Goal: Task Accomplishment & Management: Use online tool/utility

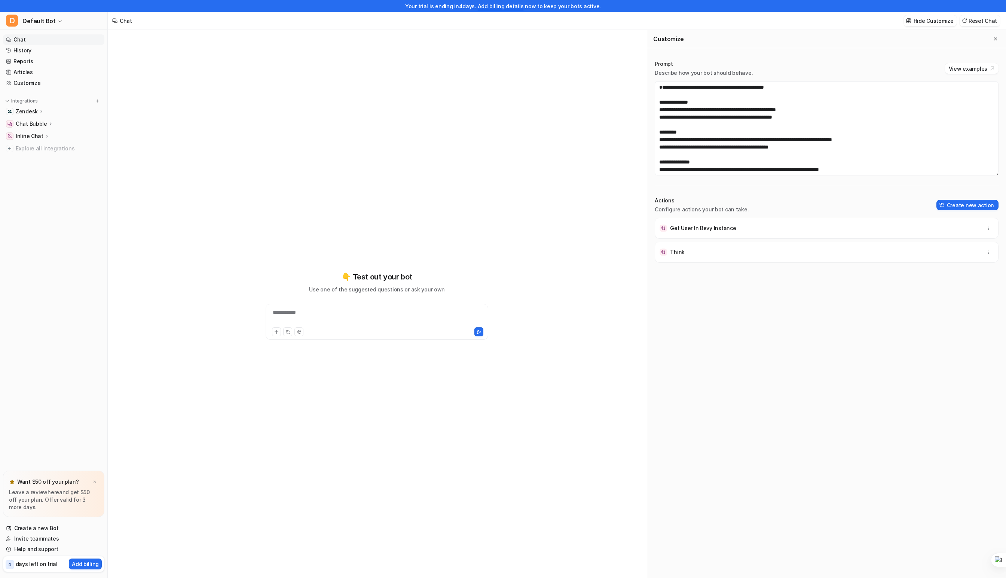
click at [231, 252] on div "**********" at bounding box center [377, 310] width 538 height 560
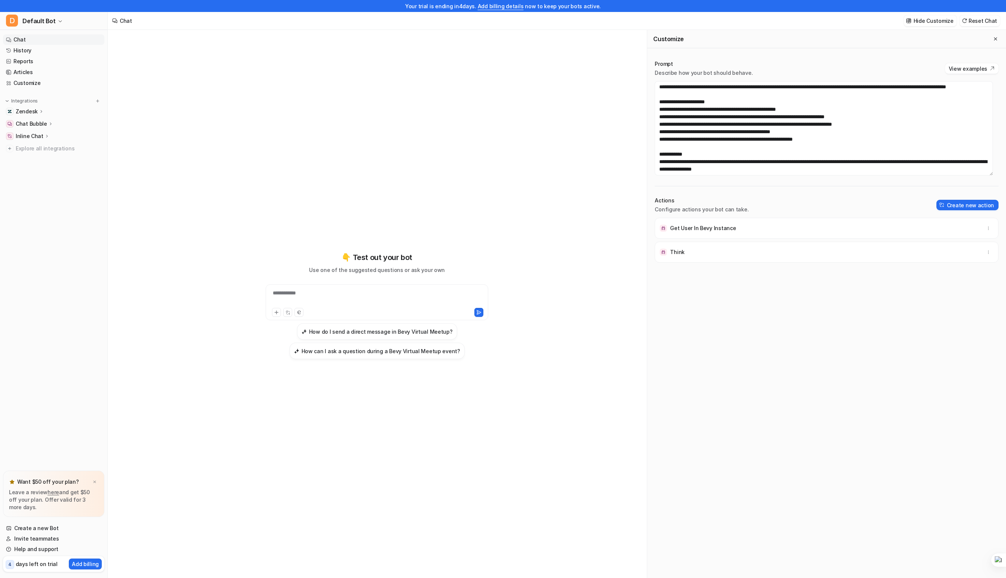
scroll to position [135, 0]
click at [747, 152] on textarea at bounding box center [824, 128] width 338 height 94
click at [790, 135] on textarea at bounding box center [824, 128] width 338 height 94
click at [722, 143] on textarea at bounding box center [824, 128] width 338 height 94
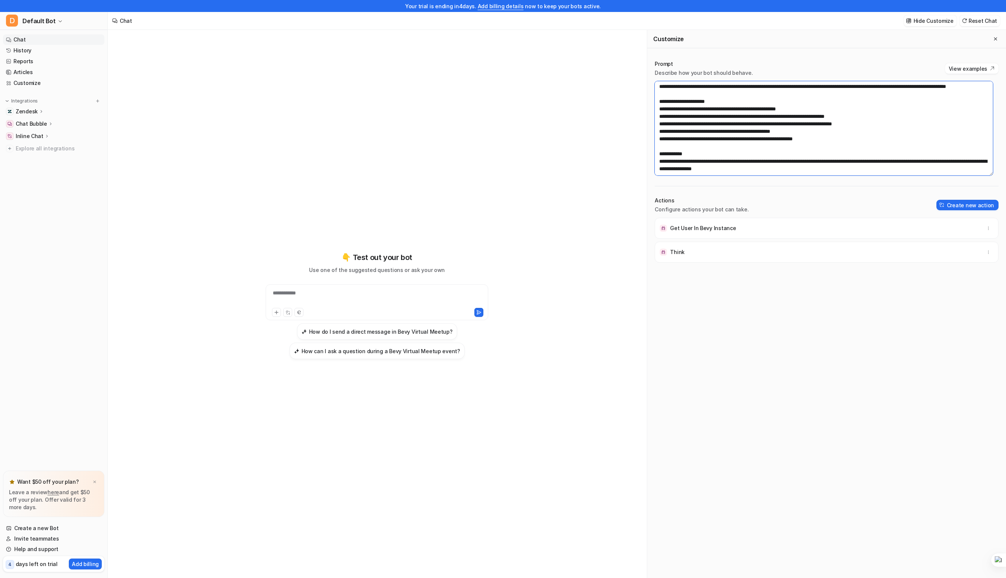
click at [753, 155] on textarea at bounding box center [824, 128] width 338 height 94
click at [169, 162] on div "**********" at bounding box center [377, 310] width 538 height 560
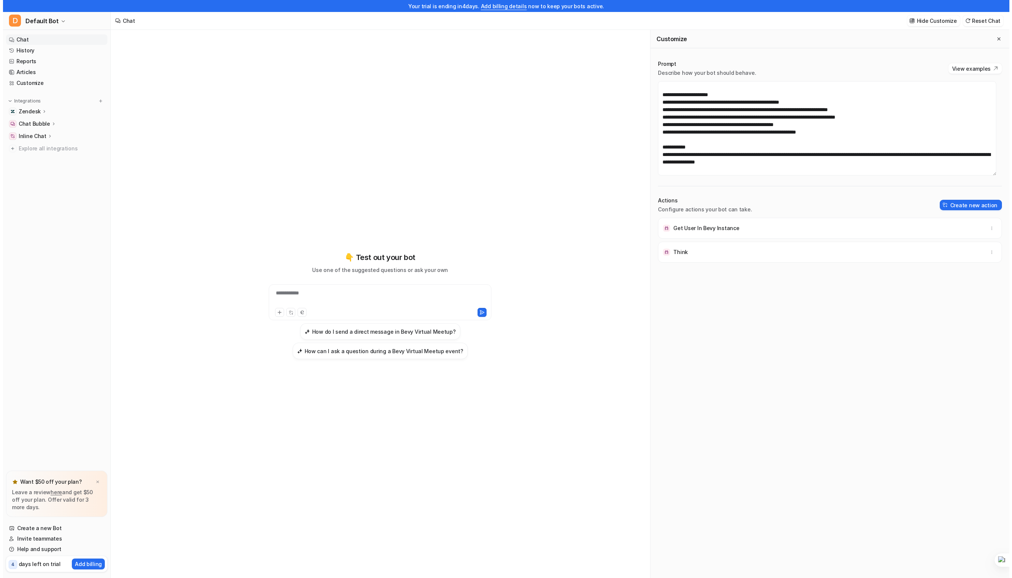
scroll to position [157, 0]
click at [734, 225] on div "Get User In Bevy Instance" at bounding box center [826, 228] width 337 height 21
click at [985, 231] on button "button" at bounding box center [988, 228] width 10 height 10
click at [717, 232] on p "Get User In Bevy Instance" at bounding box center [703, 227] width 66 height 7
click at [270, 110] on div "**********" at bounding box center [376, 305] width 275 height 405
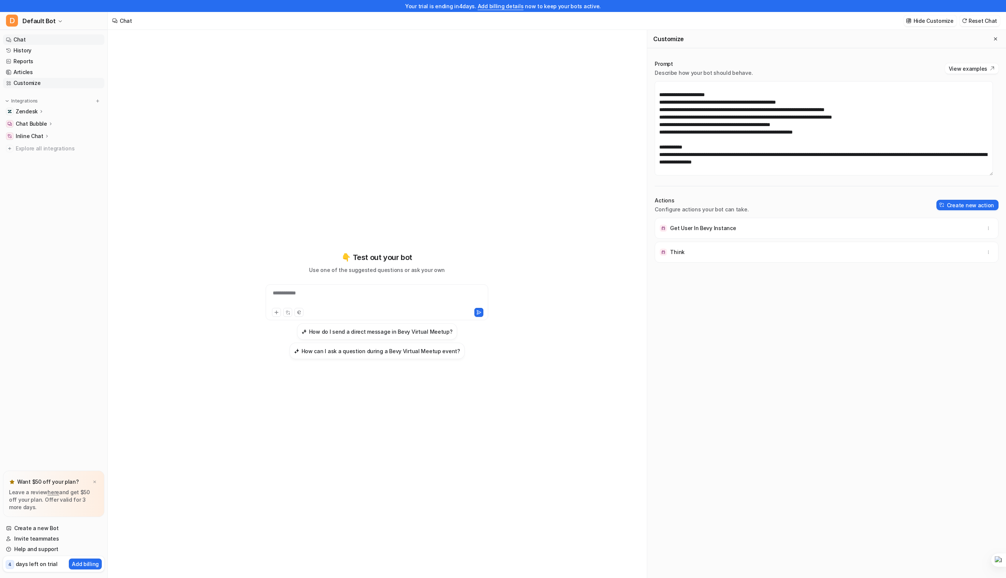
click at [32, 85] on link "Customize" at bounding box center [53, 83] width 101 height 10
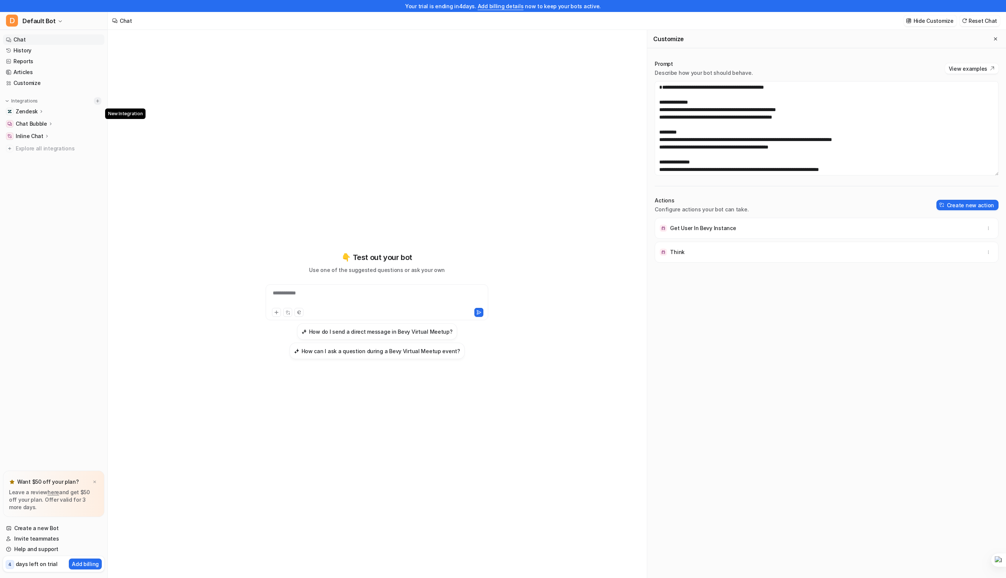
click at [100, 100] on img at bounding box center [97, 100] width 5 height 5
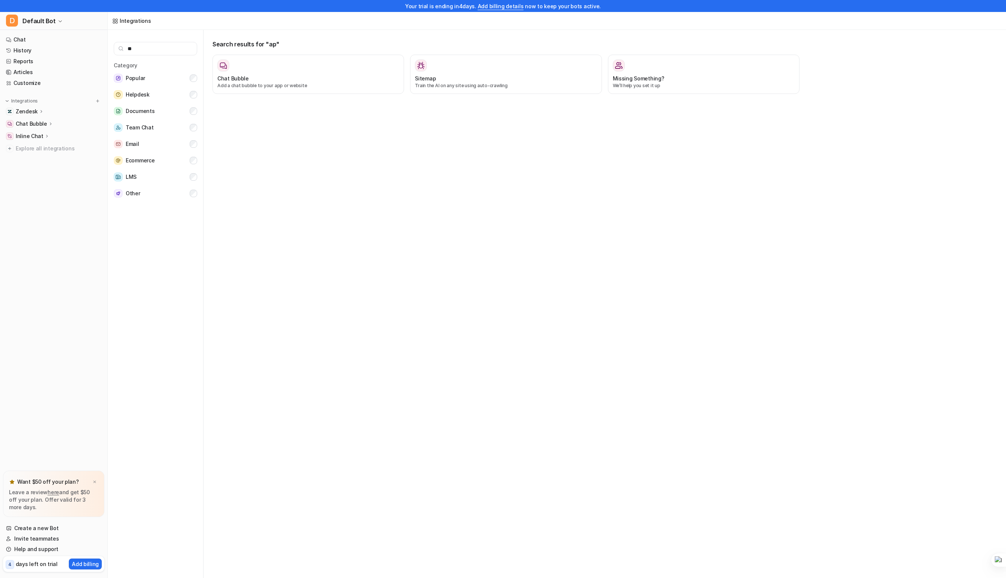
type input "*"
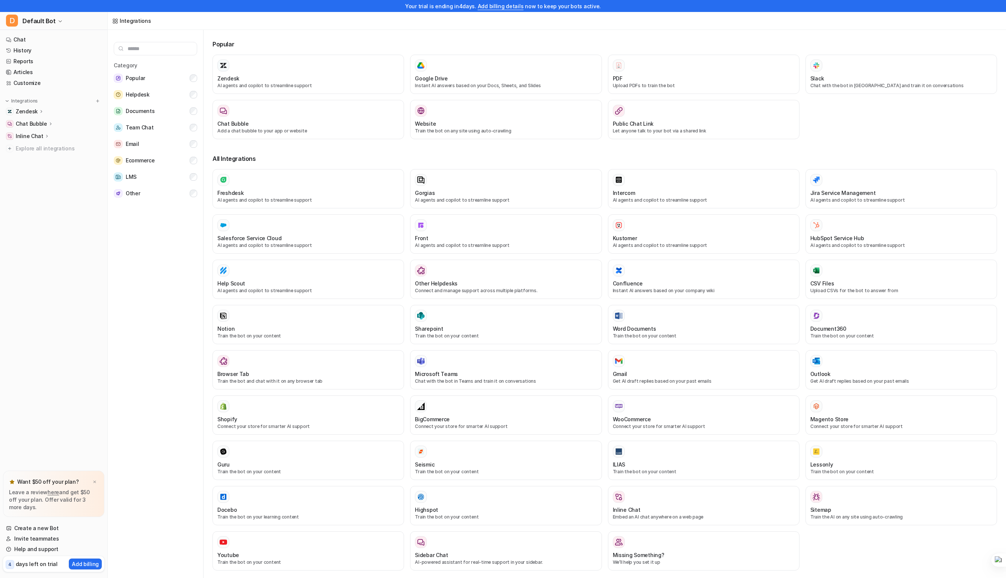
type input "*"
click at [25, 62] on link "Reports" at bounding box center [53, 61] width 101 height 10
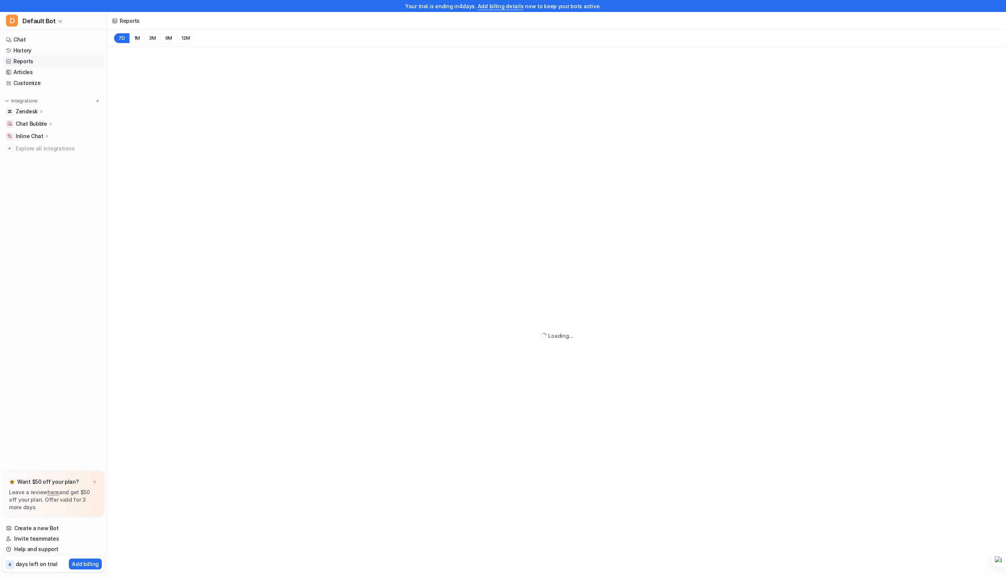
click at [29, 123] on p "Chat Bubble" at bounding box center [31, 123] width 31 height 7
click at [25, 166] on p "Inline Chat" at bounding box center [30, 168] width 28 height 7
click at [34, 186] on link "Configuration" at bounding box center [58, 190] width 94 height 10
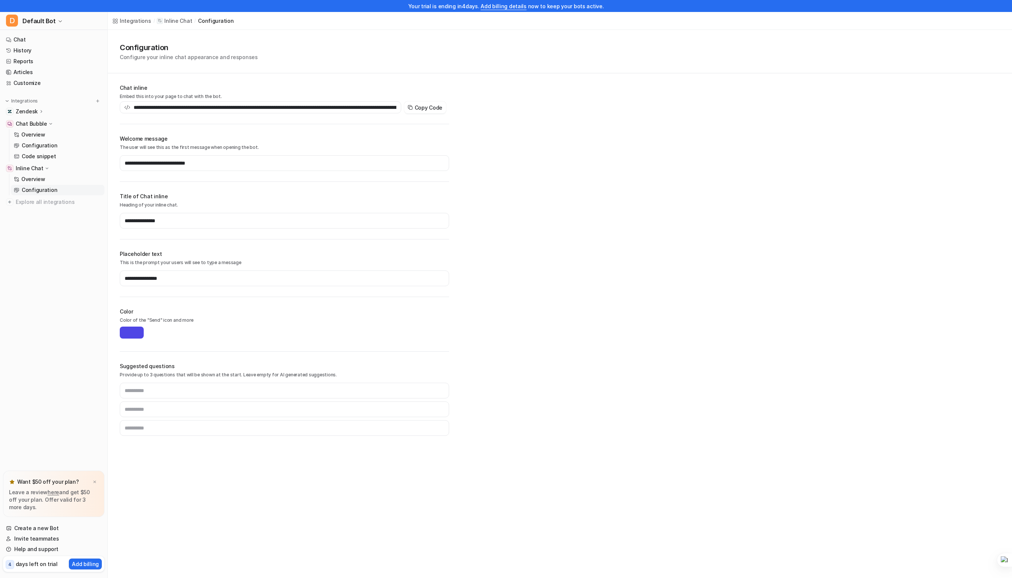
type input "**********"
click at [28, 37] on link "Chat" at bounding box center [53, 39] width 101 height 10
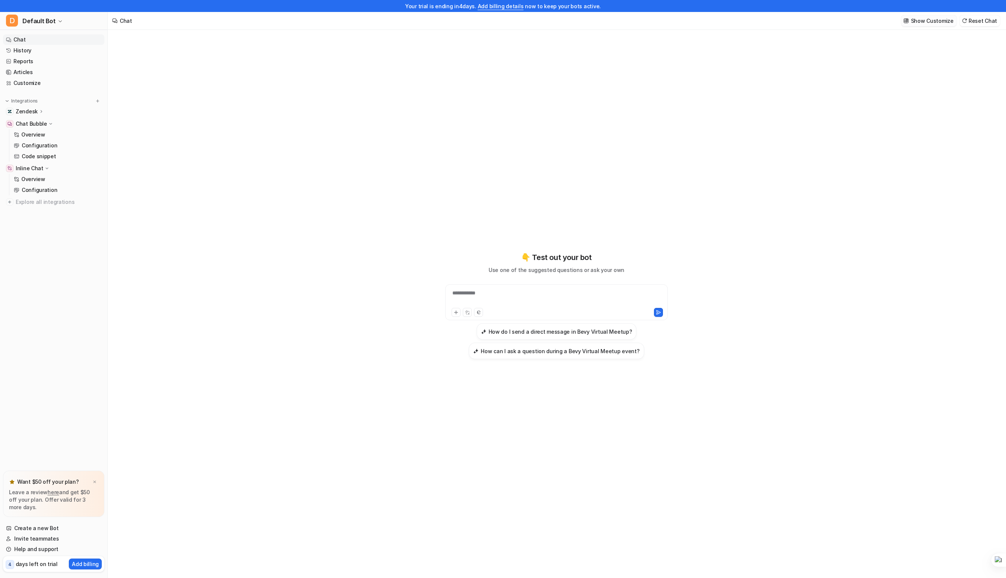
click at [945, 19] on p "Show Customize" at bounding box center [932, 21] width 43 height 8
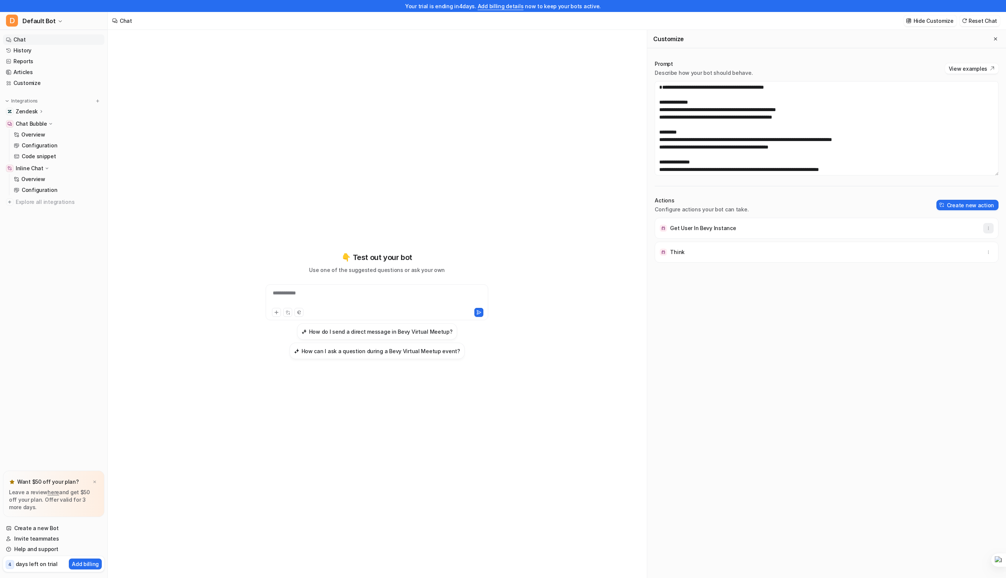
click at [986, 228] on icon "button" at bounding box center [988, 228] width 5 height 5
click at [697, 219] on div "Get User In Bevy Instance Delete" at bounding box center [826, 228] width 337 height 21
click at [67, 326] on nav "Chat History Reports Articles Customize Integrations Zendesk Overview Sources A…" at bounding box center [53, 250] width 107 height 439
click at [96, 479] on div at bounding box center [94, 481] width 7 height 7
click at [59, 24] on button "D Default Bot" at bounding box center [53, 21] width 107 height 18
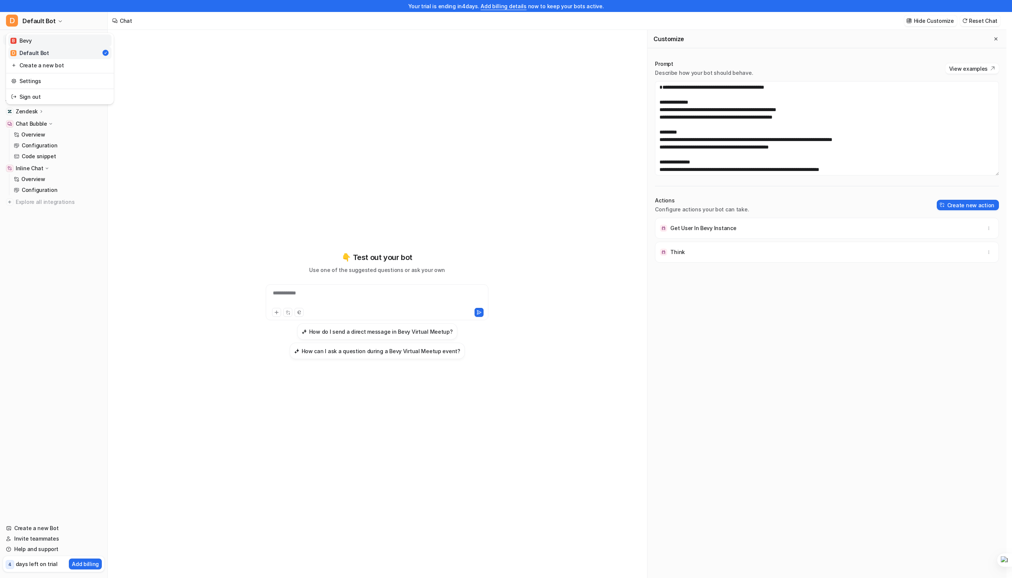
click at [54, 38] on link "B Bevy" at bounding box center [59, 40] width 103 height 12
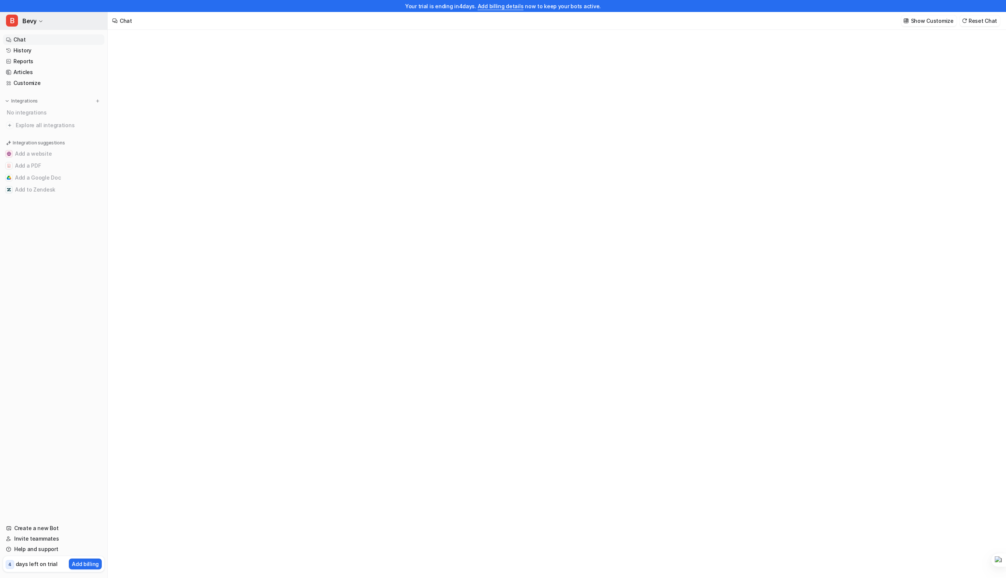
type textarea "**********"
click at [35, 23] on span "Bevy" at bounding box center [29, 21] width 14 height 10
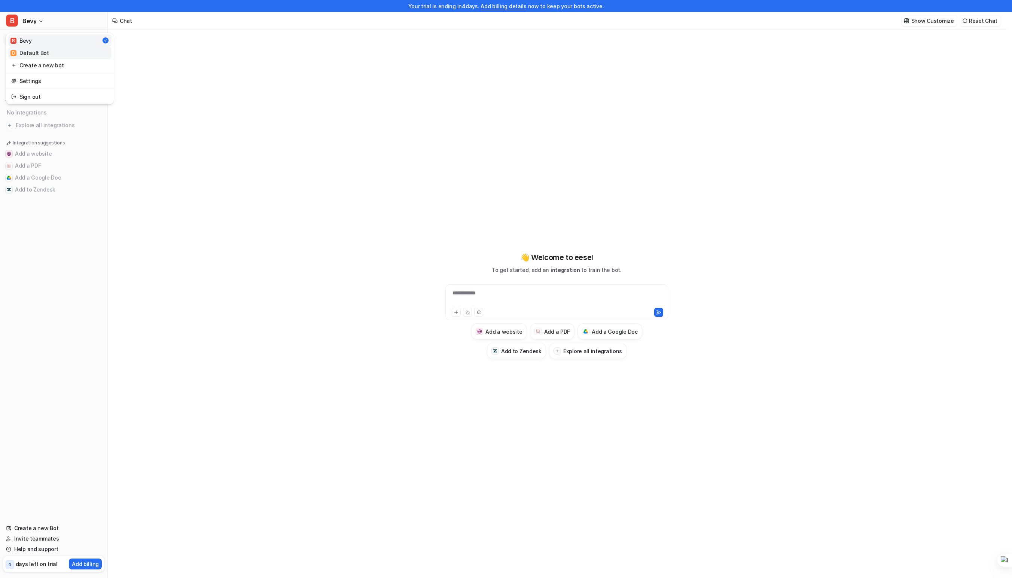
click at [44, 54] on div "D Default Bot" at bounding box center [29, 53] width 39 height 8
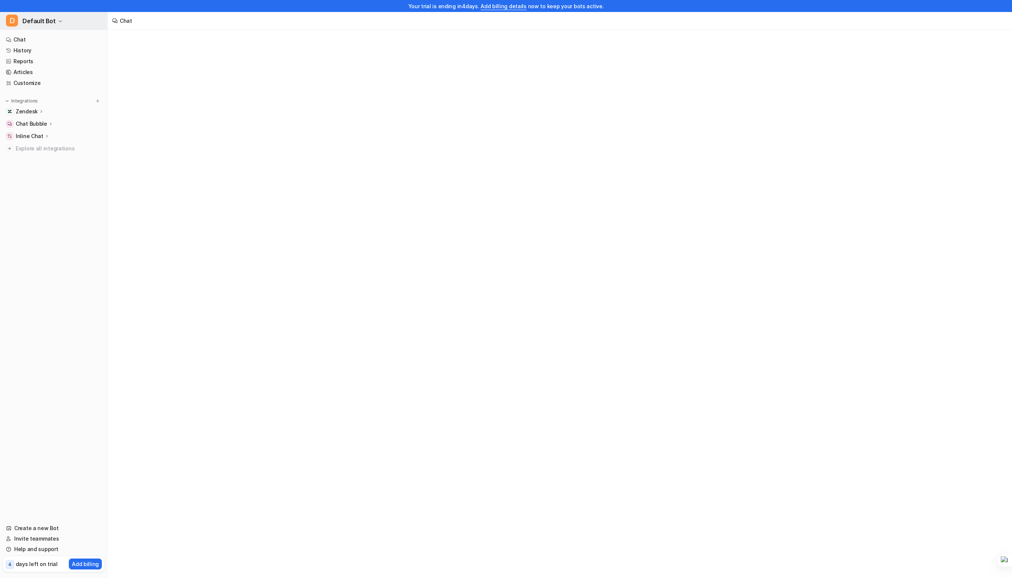
click at [43, 25] on span "Default Bot" at bounding box center [38, 21] width 33 height 10
click at [39, 80] on link "Settings" at bounding box center [59, 81] width 103 height 12
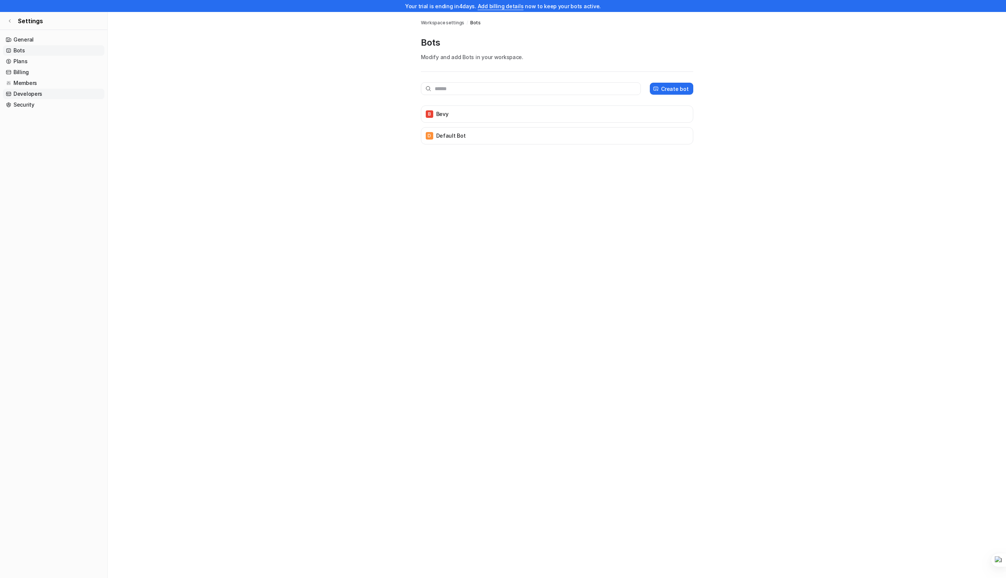
click at [34, 96] on link "Developers" at bounding box center [53, 94] width 101 height 10
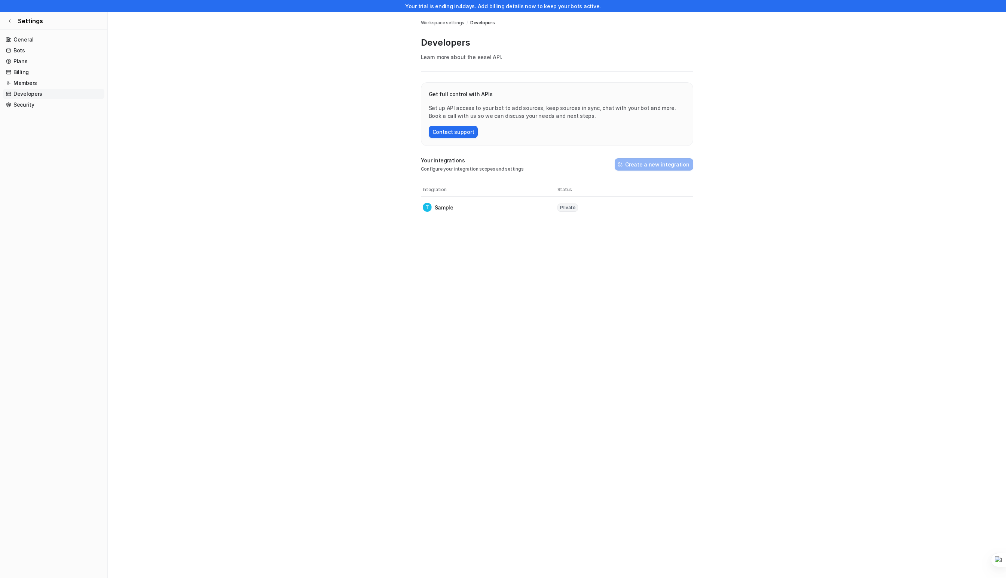
click at [443, 210] on p "Sample" at bounding box center [444, 208] width 19 height 8
click at [449, 207] on p "Sample" at bounding box center [444, 208] width 19 height 8
click at [480, 184] on tr "Integration Status" at bounding box center [557, 189] width 272 height 13
click at [34, 102] on link "Security" at bounding box center [53, 105] width 101 height 10
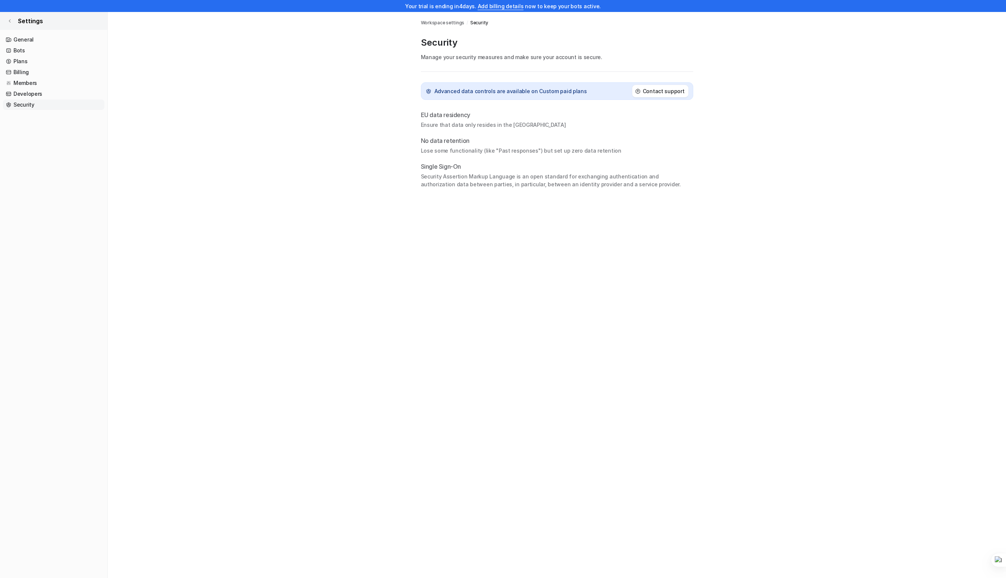
click at [11, 23] on icon at bounding box center [9, 21] width 4 height 4
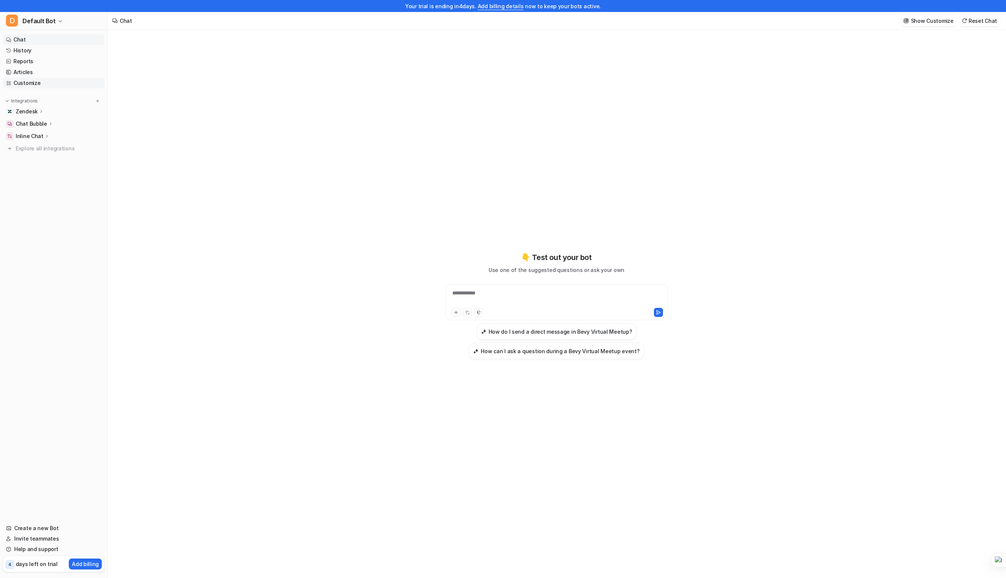
click at [32, 85] on link "Customize" at bounding box center [53, 83] width 101 height 10
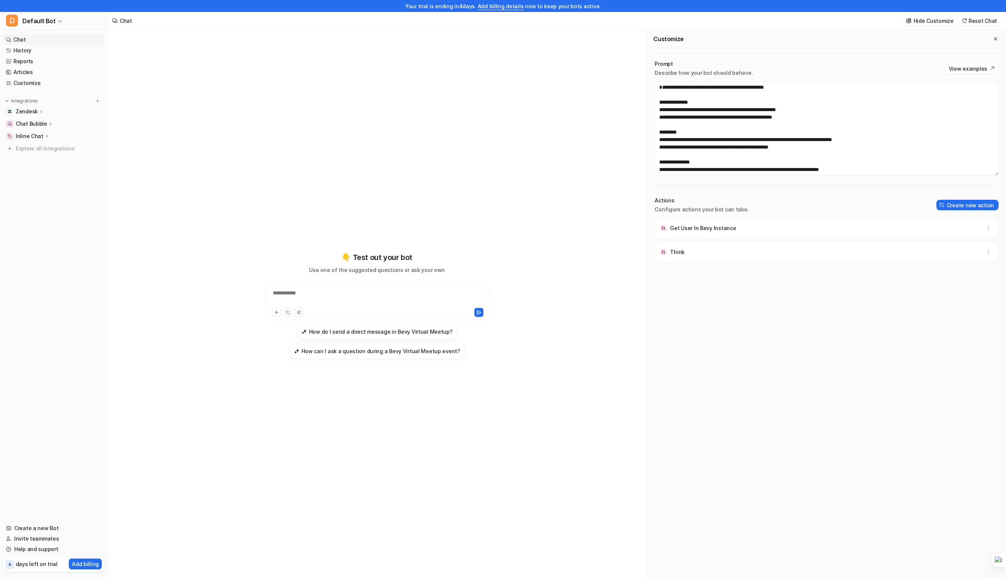
click at [682, 236] on div "Get User In Bevy Instance" at bounding box center [826, 228] width 337 height 21
click at [963, 208] on button "Create new action" at bounding box center [967, 205] width 62 height 10
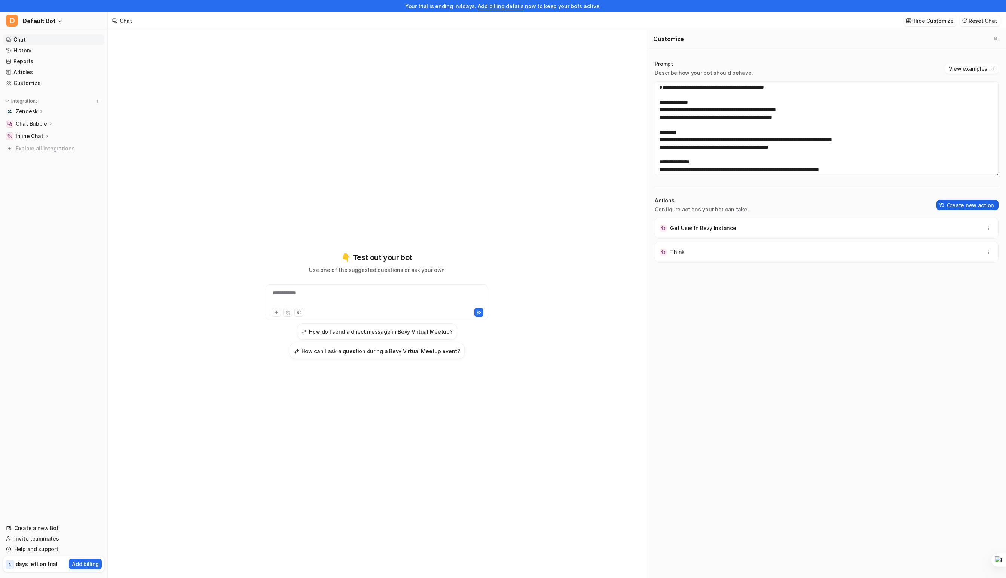
click at [954, 205] on button "Create new action" at bounding box center [967, 205] width 62 height 10
click at [56, 147] on span "Explore all integrations" at bounding box center [59, 149] width 86 height 12
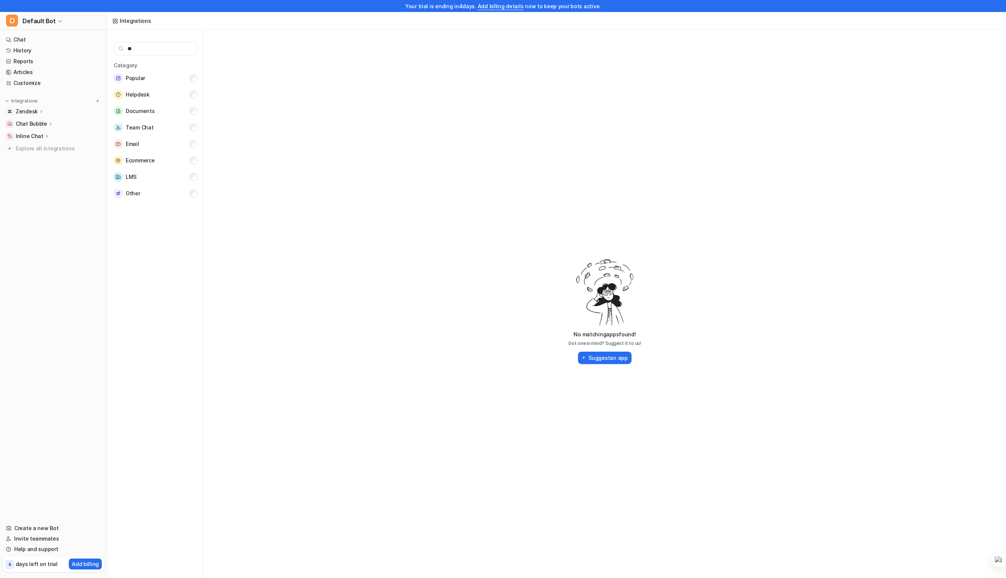
type input "*"
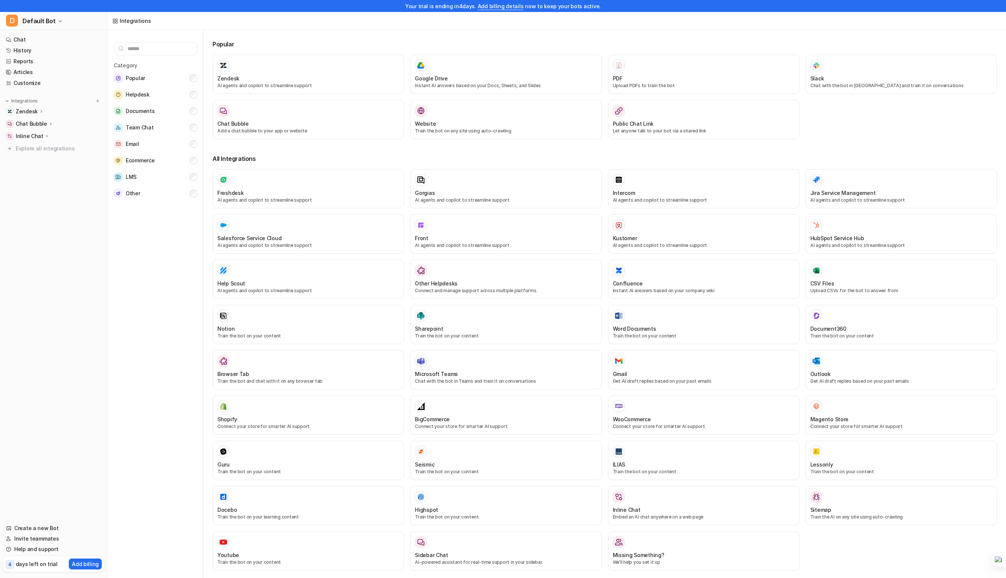
click at [20, 205] on nav "Chat History Reports Articles Customize Integrations Zendesk Overview Sources A…" at bounding box center [53, 274] width 107 height 486
click at [33, 79] on link "Customize" at bounding box center [53, 83] width 101 height 10
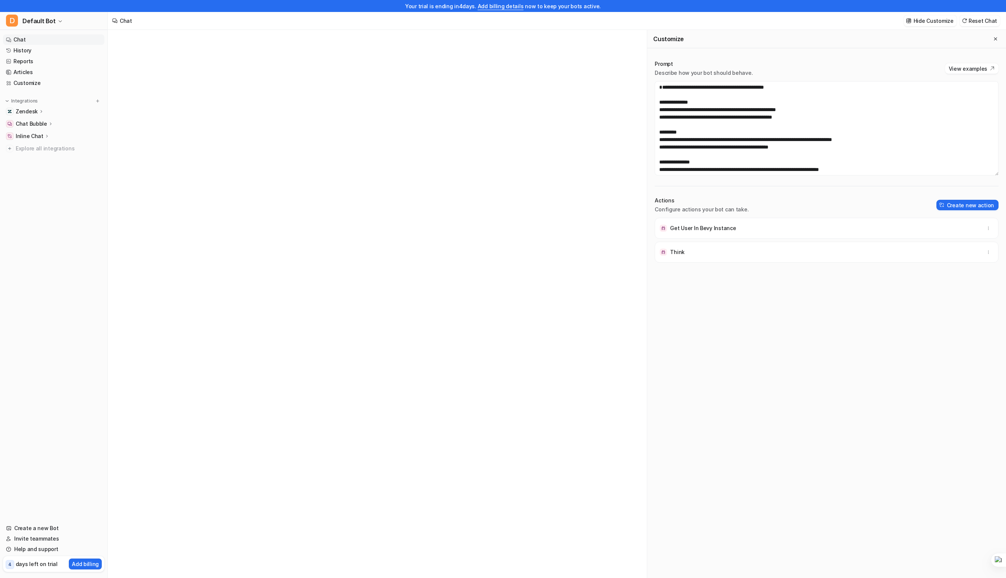
click at [31, 42] on link "Chat" at bounding box center [53, 39] width 101 height 10
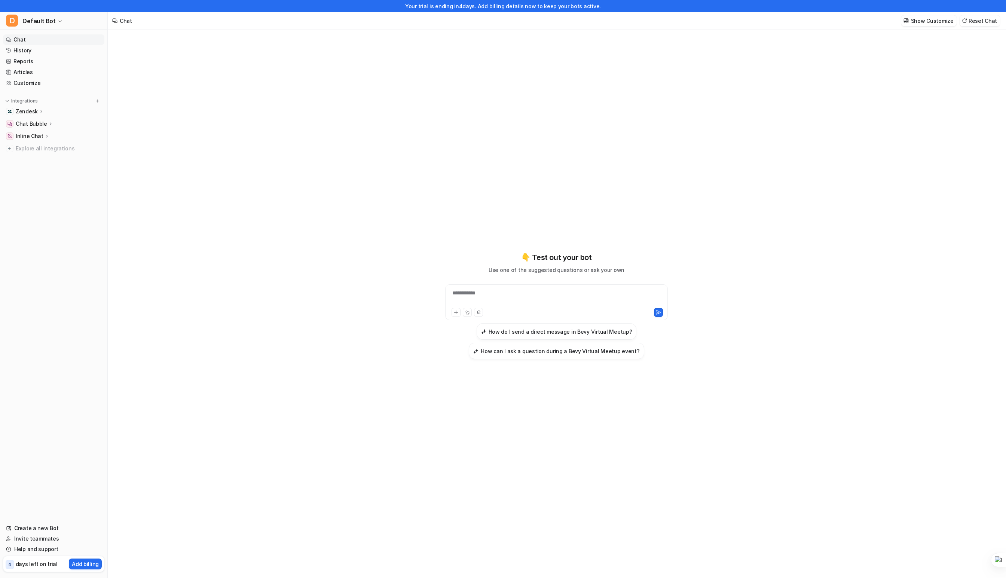
click at [857, 298] on div "**********" at bounding box center [557, 310] width 898 height 560
click at [950, 19] on p "Show Customize" at bounding box center [932, 21] width 43 height 8
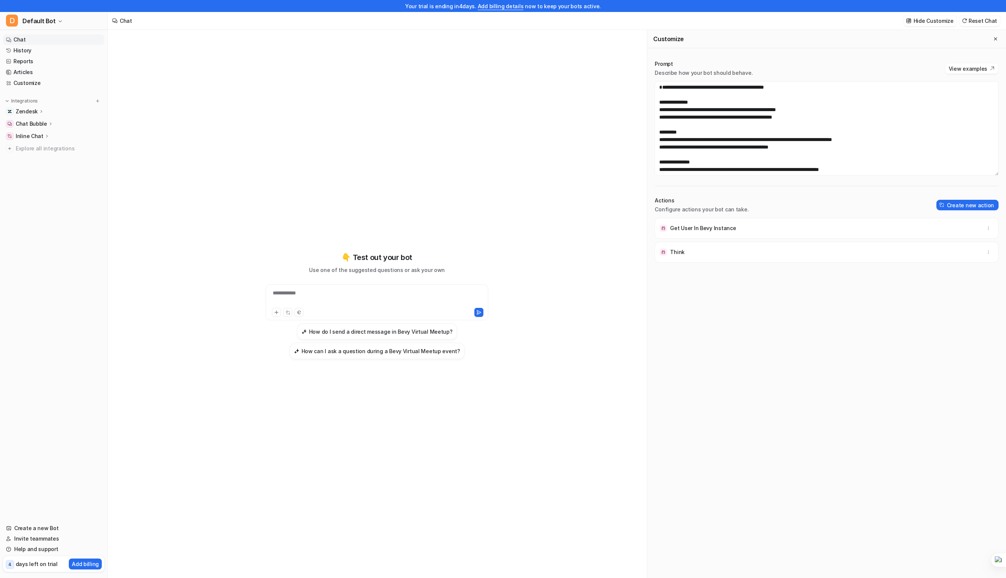
click at [709, 227] on p "Get User In Bevy Instance" at bounding box center [703, 227] width 66 height 7
click at [668, 230] on div "Get User In Bevy Instance" at bounding box center [698, 227] width 76 height 7
click at [667, 230] on img at bounding box center [663, 227] width 7 height 7
click at [986, 229] on icon "button" at bounding box center [988, 228] width 5 height 5
click at [940, 223] on div "Get User In Bevy Instance Delete" at bounding box center [826, 228] width 337 height 21
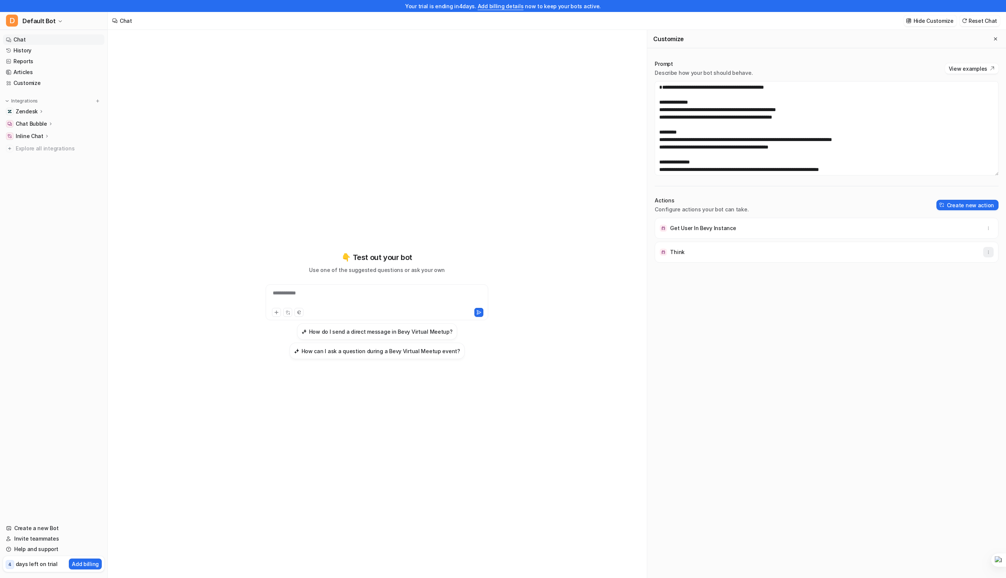
click at [986, 251] on icon "button" at bounding box center [988, 252] width 5 height 5
click at [903, 246] on div "Think Delete" at bounding box center [826, 252] width 337 height 21
click at [965, 206] on button "Create new action" at bounding box center [967, 205] width 62 height 10
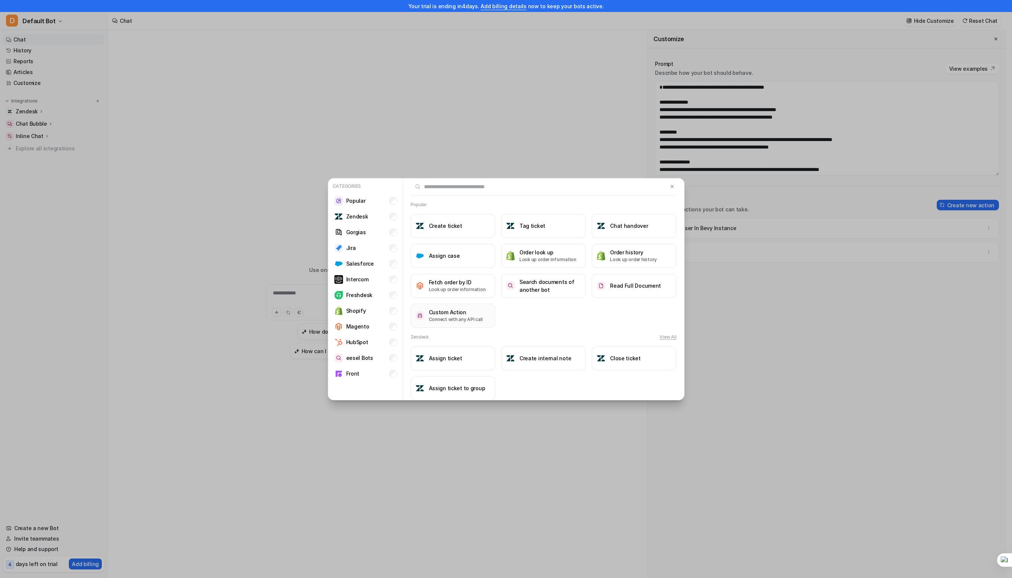
click at [448, 311] on h3 "Custom Action" at bounding box center [456, 312] width 54 height 8
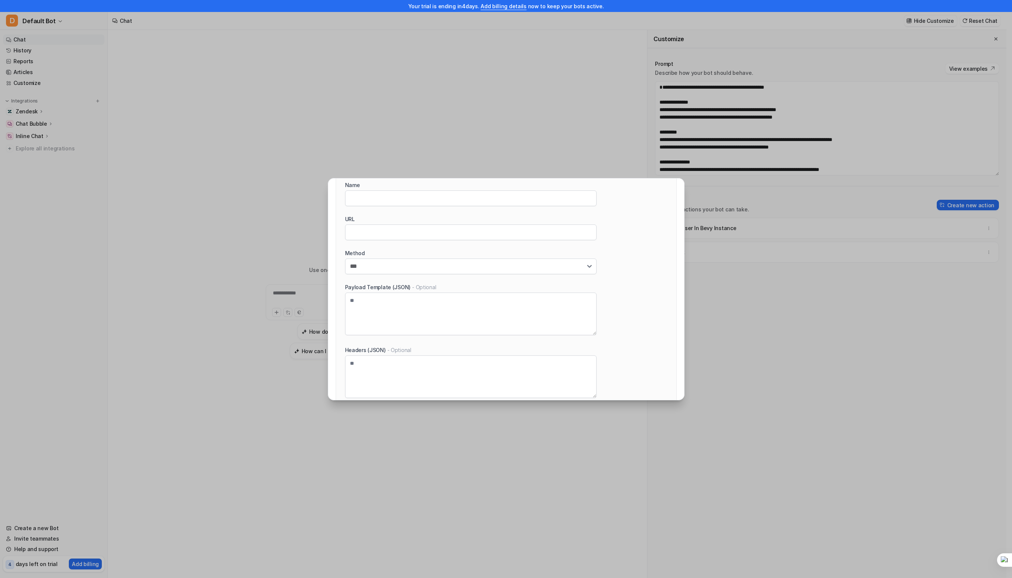
scroll to position [79, 0]
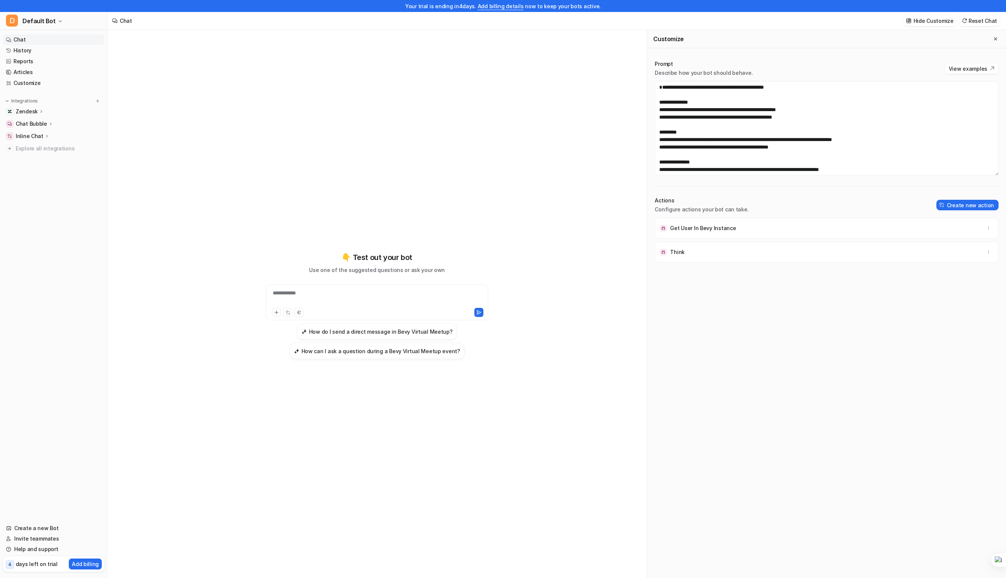
click at [744, 321] on div "Get User In Bevy Instance Think" at bounding box center [827, 404] width 344 height 372
click at [954, 196] on div "Prompt Describe how your bot should behave. View examples Actions Configure act…" at bounding box center [826, 325] width 359 height 545
click at [954, 202] on button "Create new action" at bounding box center [967, 205] width 62 height 10
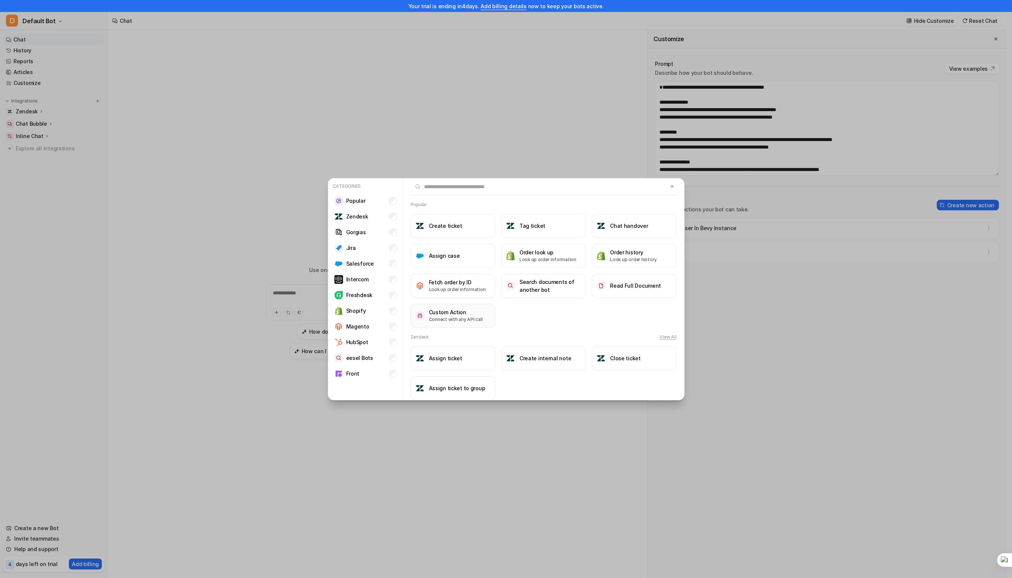
click at [467, 321] on p "Connect with any API call" at bounding box center [456, 319] width 54 height 7
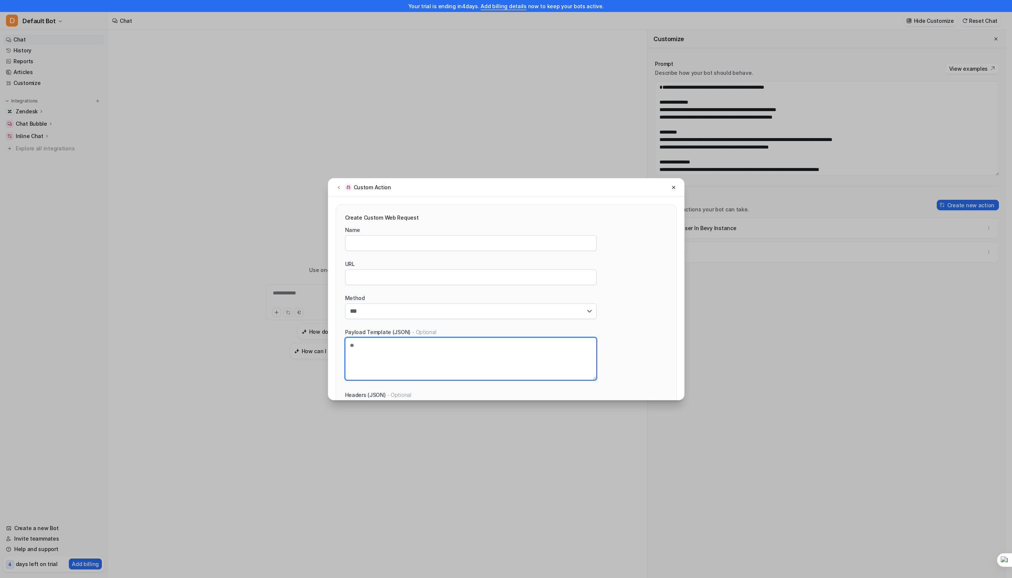
click at [369, 351] on textarea at bounding box center [470, 358] width 251 height 43
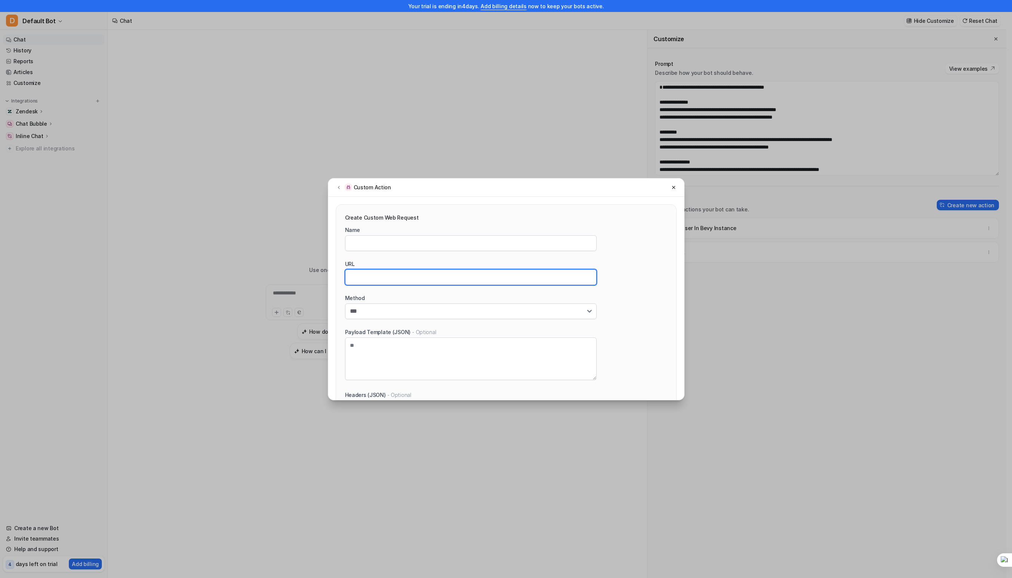
click at [383, 271] on input "url" at bounding box center [470, 277] width 251 height 16
paste input "**********"
type input "**********"
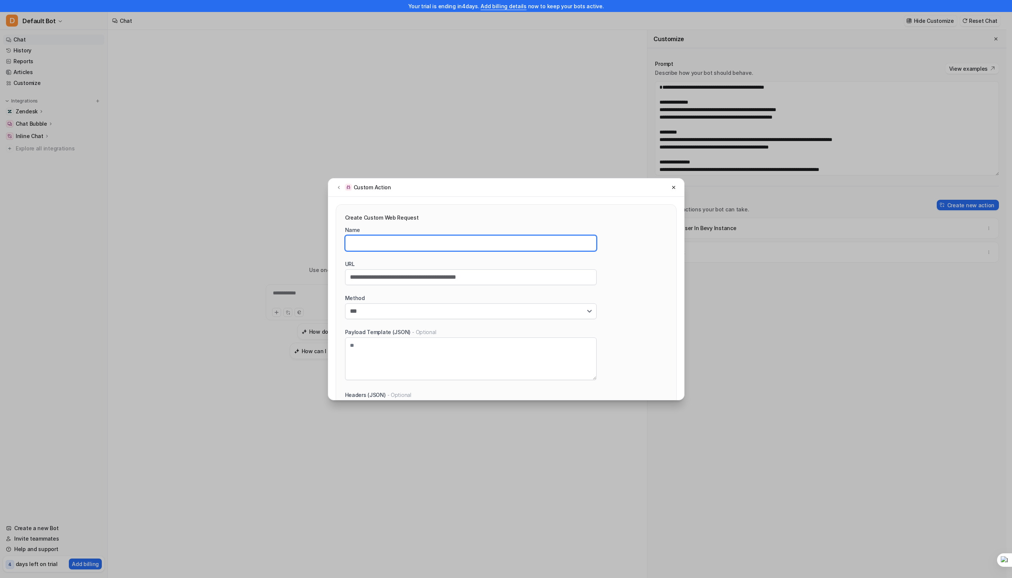
click at [410, 248] on input "text" at bounding box center [470, 243] width 251 height 16
click at [404, 246] on input "**********" at bounding box center [470, 243] width 251 height 16
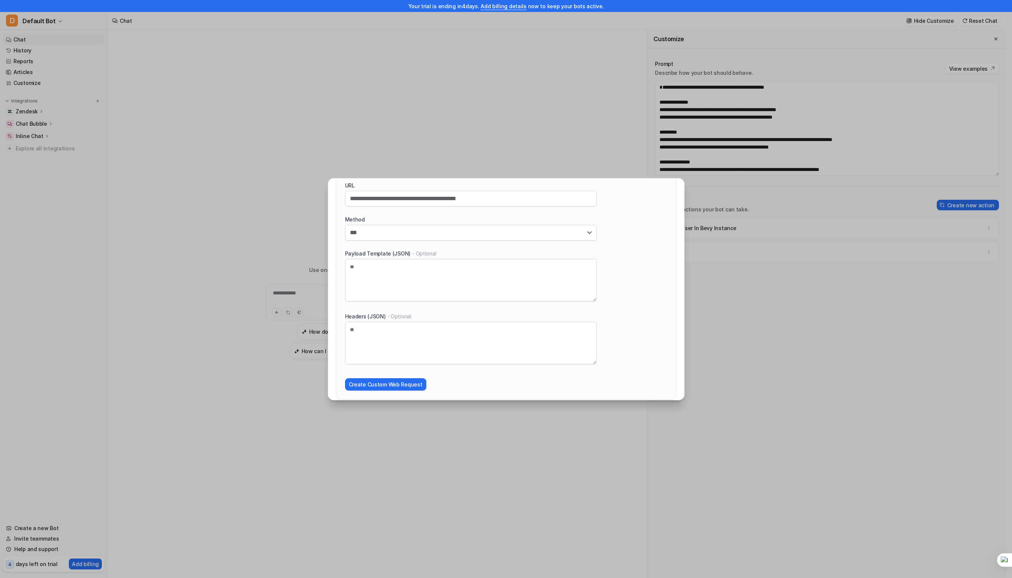
type input "**********"
click at [382, 272] on textarea at bounding box center [470, 280] width 251 height 43
click at [397, 334] on textarea at bounding box center [470, 343] width 251 height 43
type textarea "*"
paste textarea "**********"
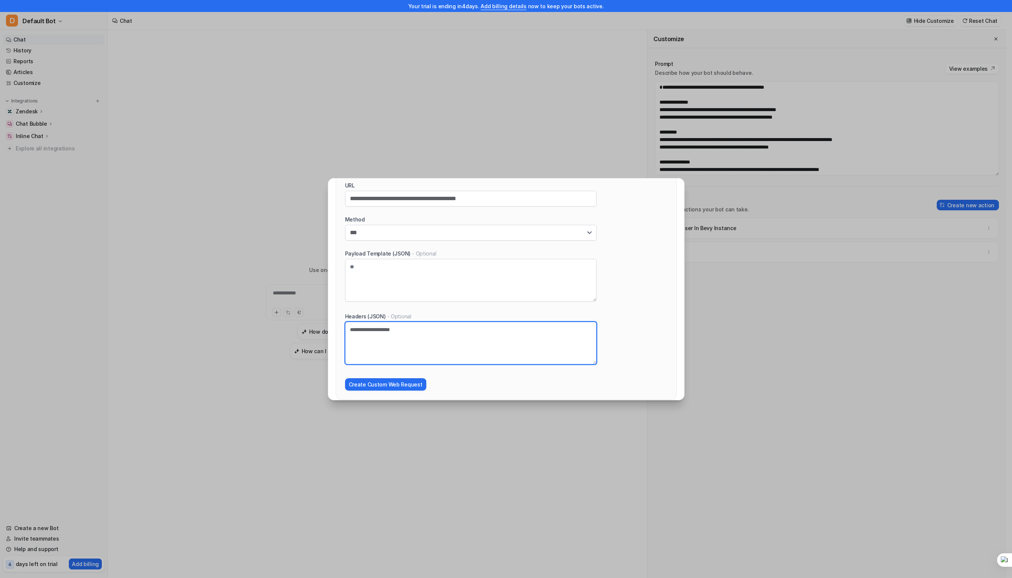
paste textarea "**********"
click at [391, 386] on button "Create Custom Web Request" at bounding box center [385, 384] width 81 height 12
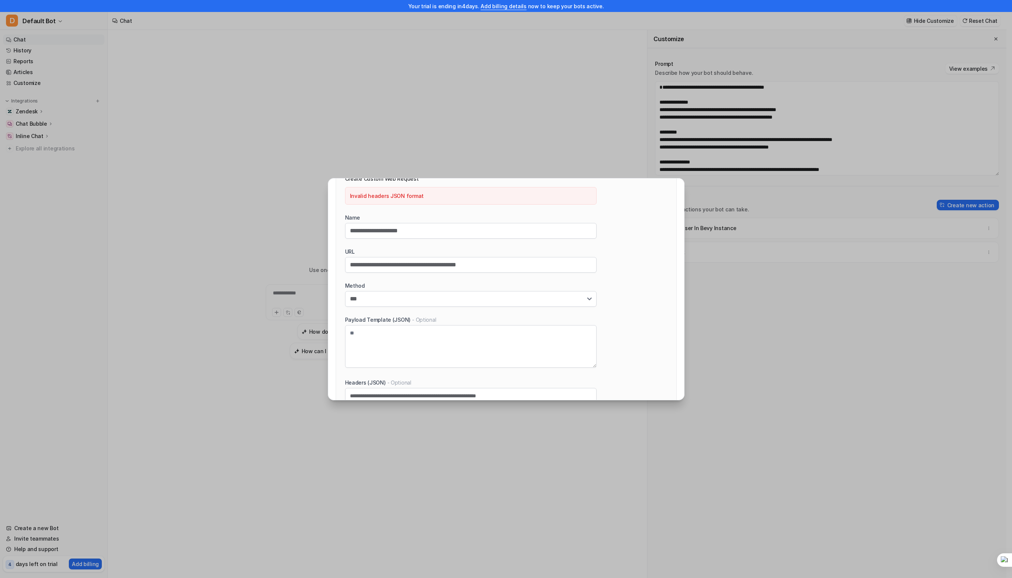
scroll to position [106, 0]
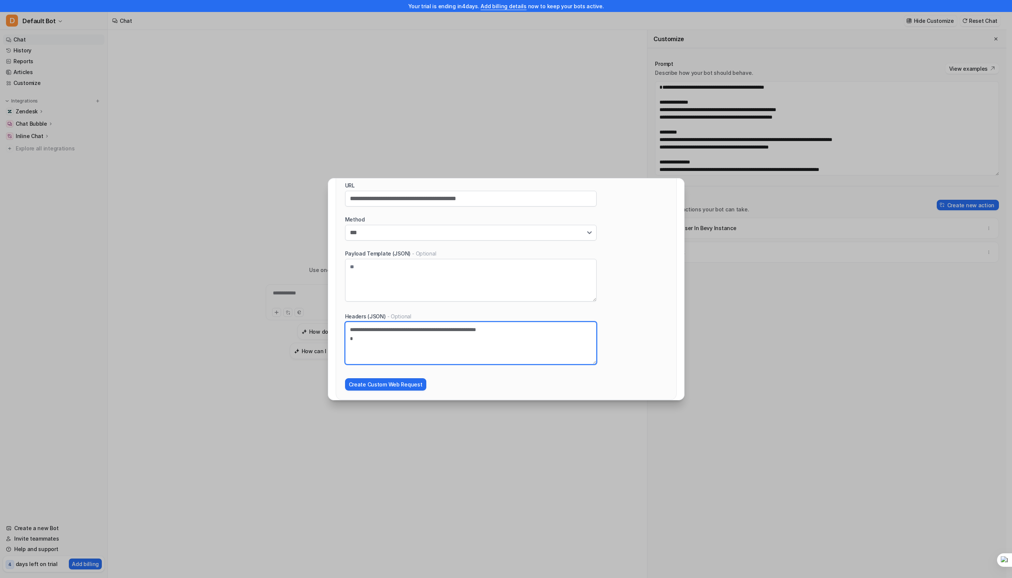
click at [562, 332] on textarea "**********" at bounding box center [470, 343] width 251 height 43
type textarea "**********"
click at [413, 380] on button "Create Custom Web Request" at bounding box center [385, 384] width 81 height 12
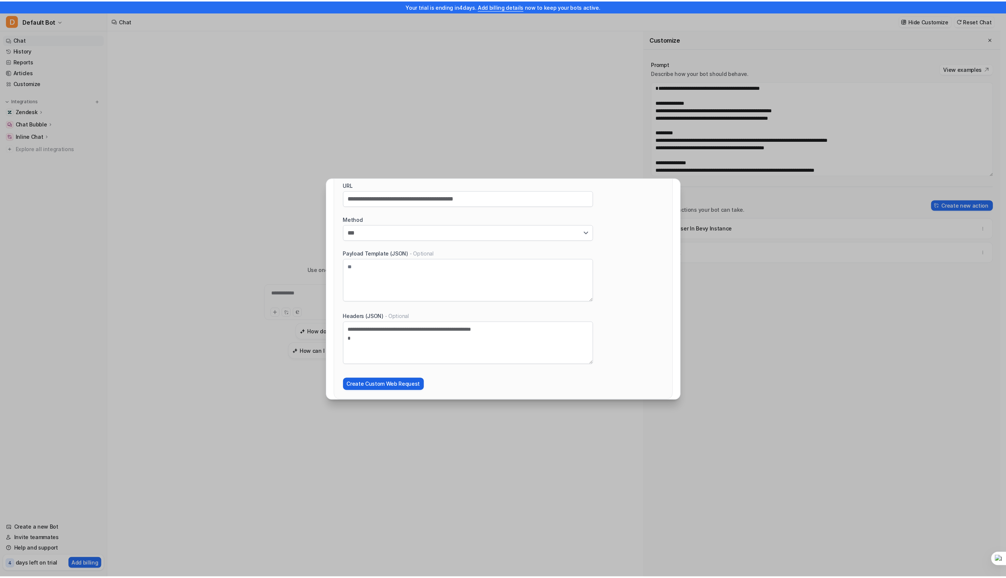
scroll to position [79, 0]
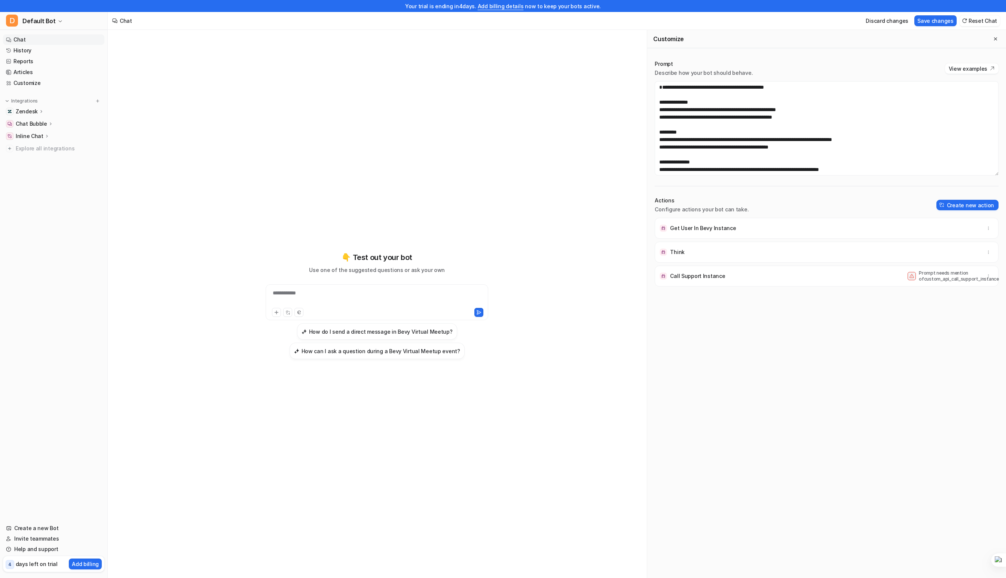
click at [937, 279] on p "Prompt needs mention of custom_api_call_support_instance" at bounding box center [949, 276] width 60 height 12
copy p "custom_api_call_support_instance"
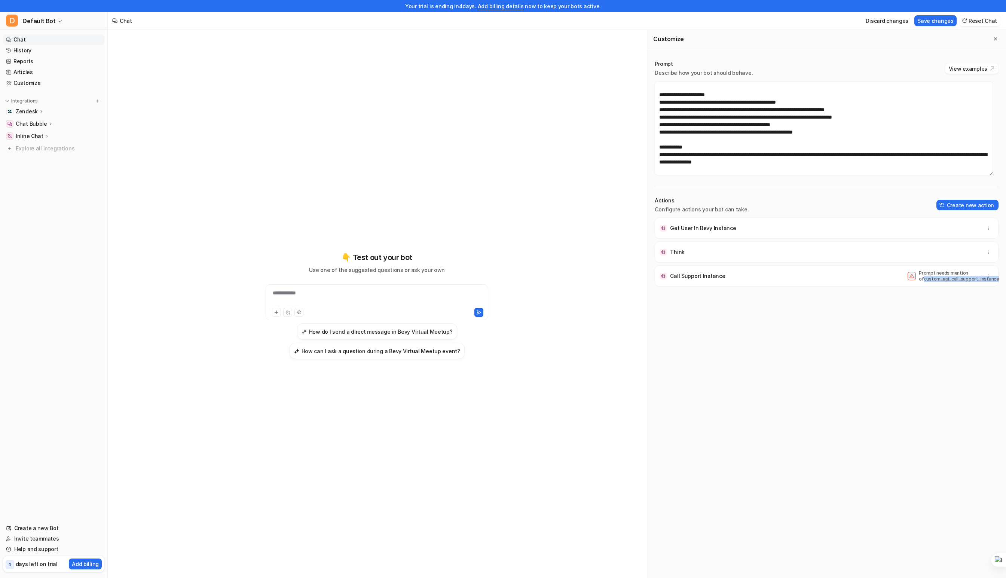
scroll to position [143, 0]
click at [780, 151] on textarea at bounding box center [824, 128] width 338 height 94
click at [782, 147] on textarea at bounding box center [824, 128] width 338 height 94
paste textarea
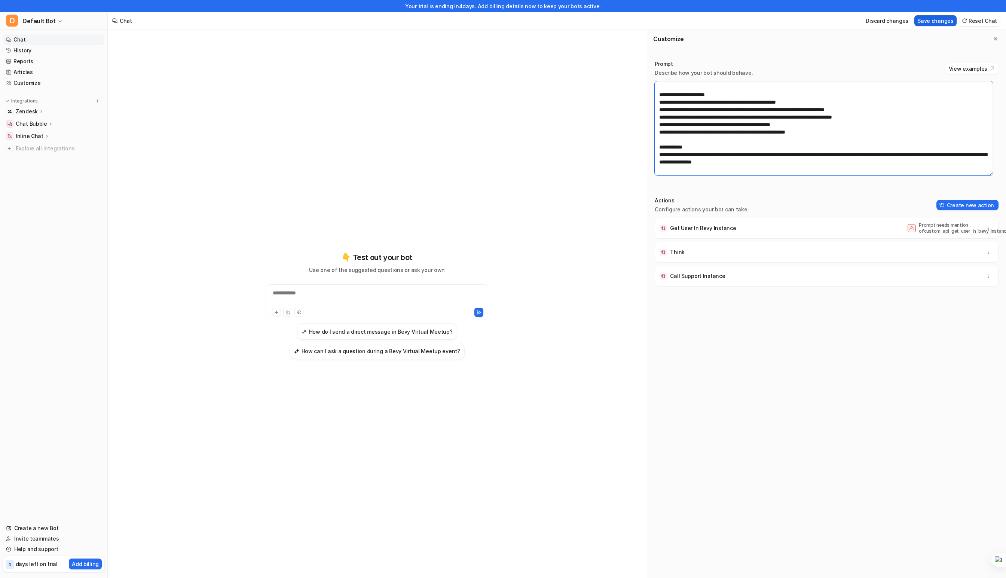
type textarea "**********"
click at [942, 22] on button "Save changes" at bounding box center [935, 20] width 42 height 11
click at [374, 294] on div "**********" at bounding box center [377, 297] width 219 height 17
click at [373, 294] on div at bounding box center [377, 297] width 219 height 17
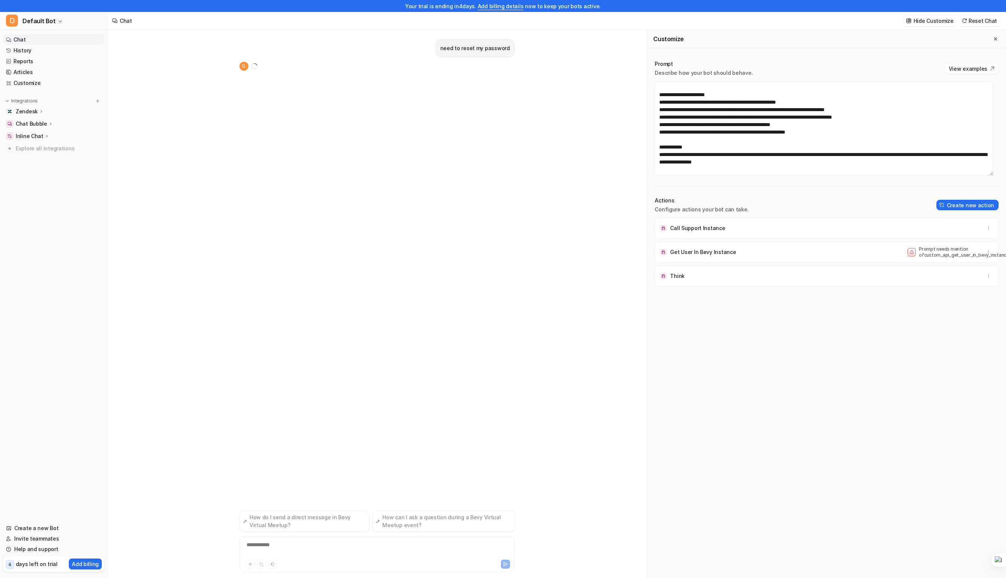
scroll to position [12, 0]
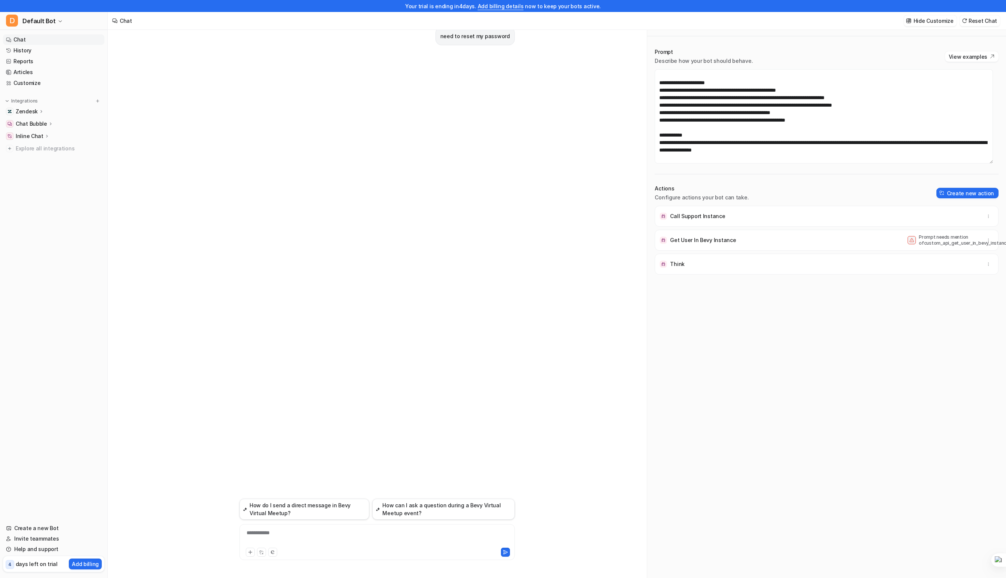
click at [419, 116] on div "need to reset my password" at bounding box center [376, 258] width 275 height 481
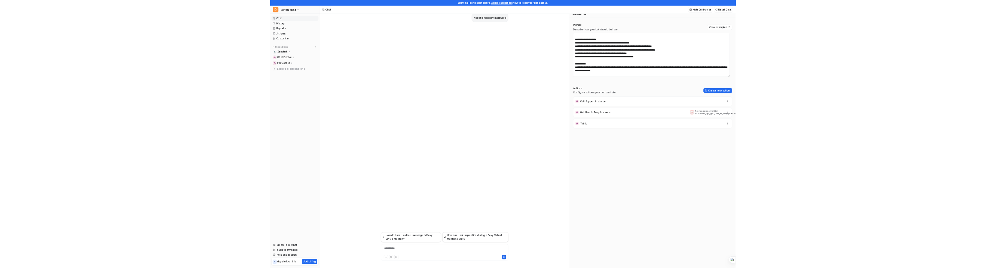
scroll to position [0, 0]
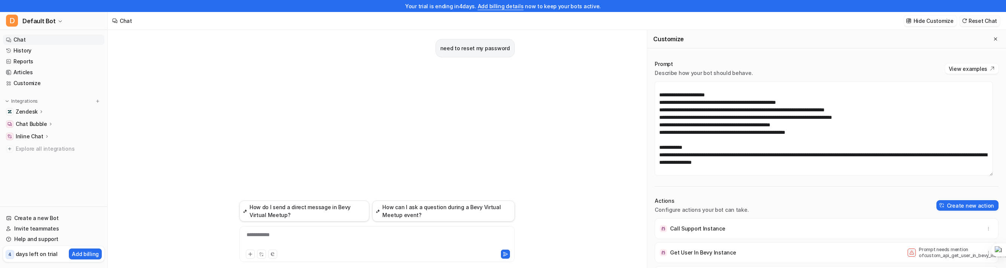
click at [984, 24] on button "Reset Chat" at bounding box center [980, 20] width 40 height 11
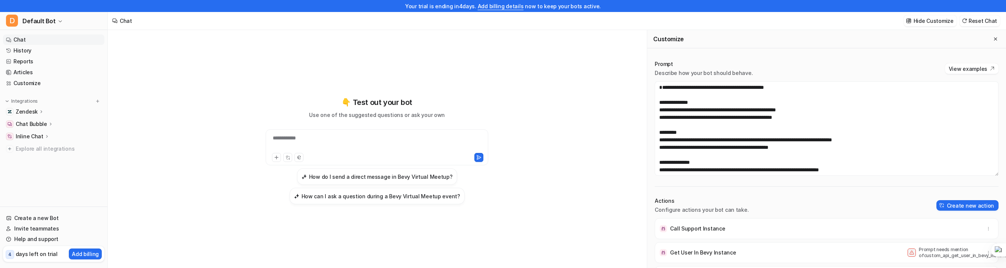
click at [328, 138] on div "**********" at bounding box center [377, 142] width 219 height 17
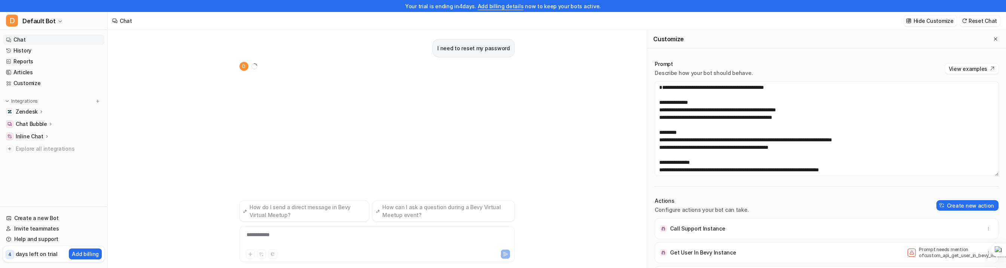
scroll to position [12, 0]
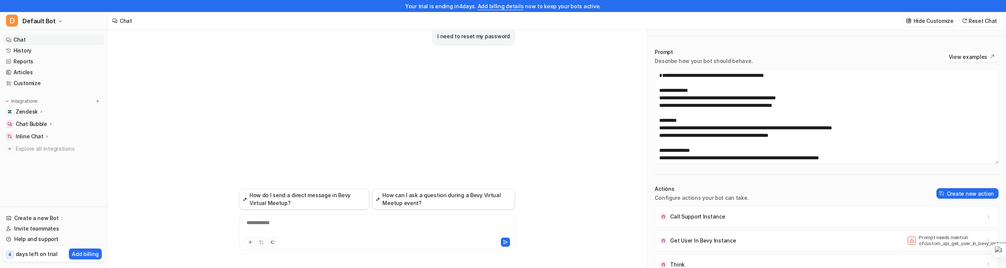
click at [325, 225] on div "**********" at bounding box center [377, 226] width 272 height 17
click at [986, 239] on icon "button" at bounding box center [988, 240] width 5 height 5
click at [934, 258] on button "Delete" at bounding box center [951, 257] width 81 height 14
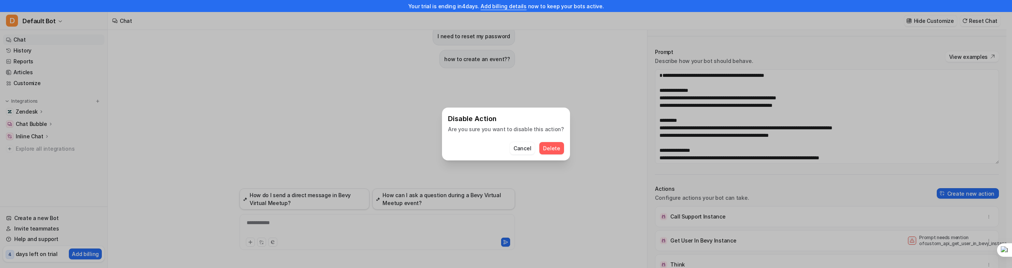
click at [545, 149] on span "Delete" at bounding box center [551, 148] width 17 height 8
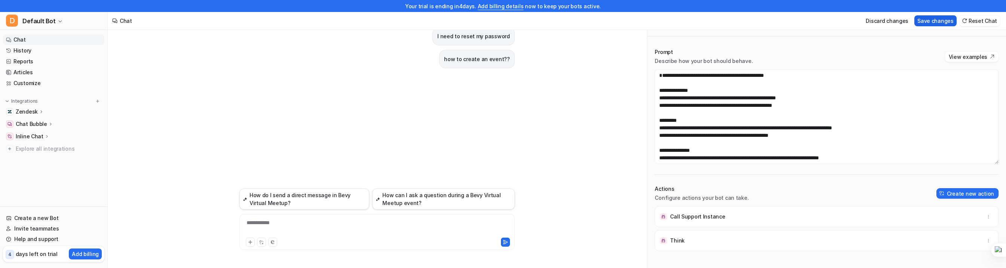
click at [947, 21] on button "Save changes" at bounding box center [935, 20] width 42 height 11
click at [982, 21] on button "Reset Chat" at bounding box center [980, 20] width 40 height 11
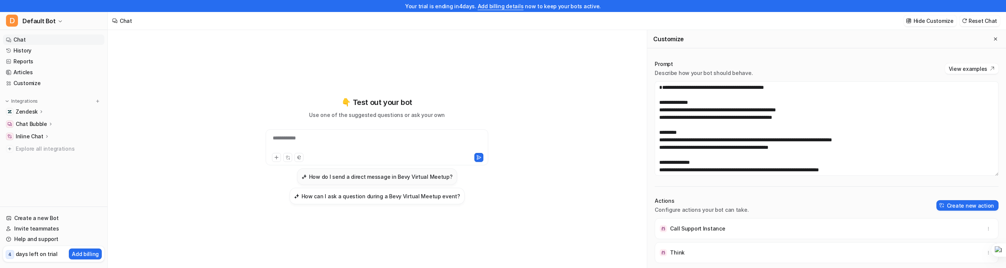
click at [380, 171] on button "How do I send a direct message in Bevy Virtual Meetup?" at bounding box center [377, 176] width 160 height 16
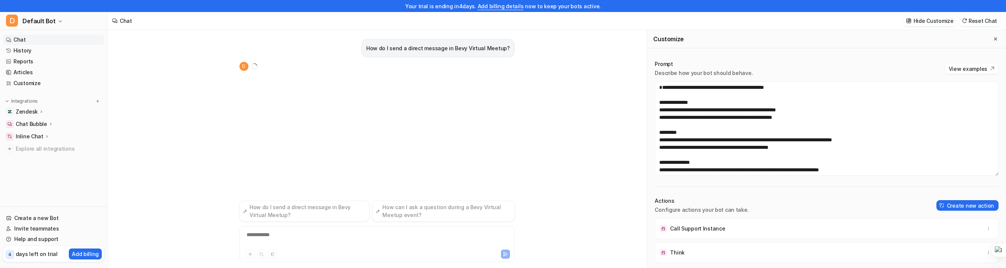
scroll to position [12, 0]
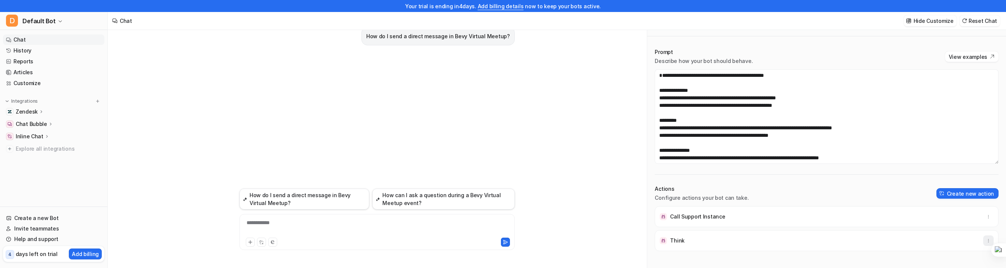
click at [986, 238] on icon "button" at bounding box center [988, 240] width 5 height 5
click at [962, 254] on button "Delete" at bounding box center [951, 257] width 81 height 14
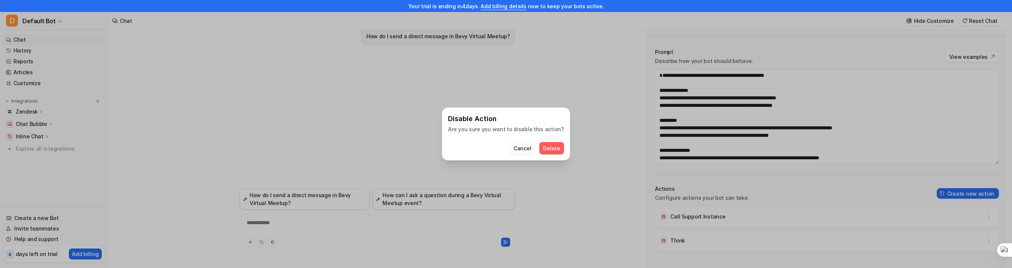
click at [522, 151] on button "Cancel" at bounding box center [522, 148] width 25 height 12
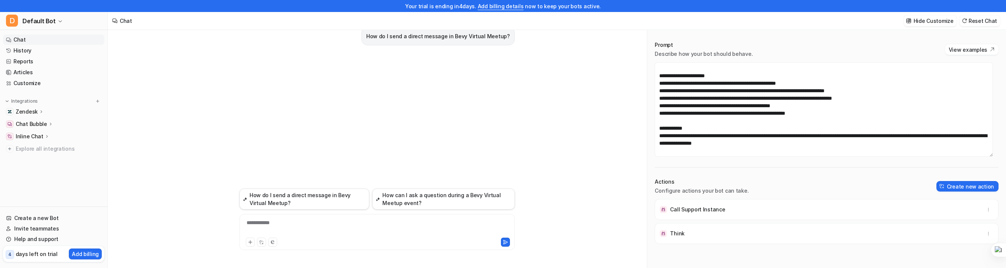
scroll to position [7, 0]
click at [770, 113] on textarea at bounding box center [824, 109] width 338 height 94
click at [815, 141] on textarea at bounding box center [824, 109] width 338 height 94
click at [835, 116] on textarea at bounding box center [824, 109] width 338 height 94
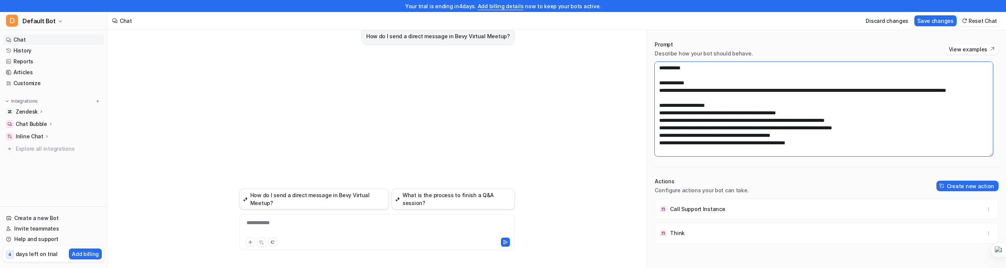
scroll to position [127, 0]
type textarea "**********"
click at [939, 25] on button "Save changes" at bounding box center [935, 20] width 42 height 11
click at [39, 111] on icon at bounding box center [41, 111] width 5 height 6
click at [30, 146] on p "AI Agent" at bounding box center [33, 143] width 22 height 7
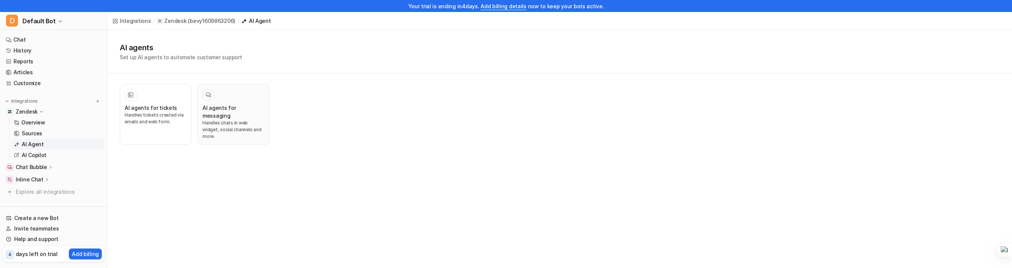
click at [231, 106] on h3 "AI agents for messaging" at bounding box center [233, 112] width 62 height 16
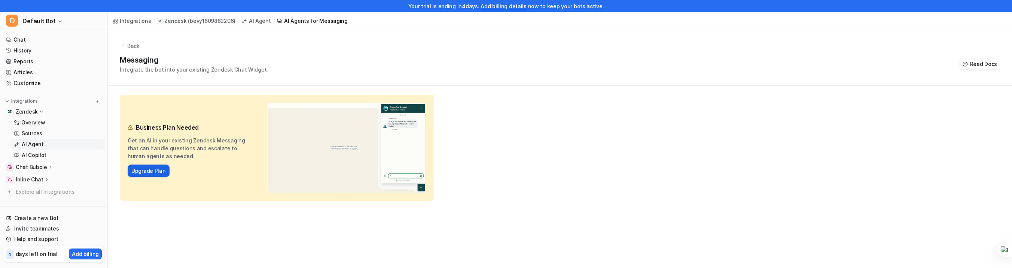
click at [155, 171] on link "Upgrade Plan" at bounding box center [148, 170] width 34 height 8
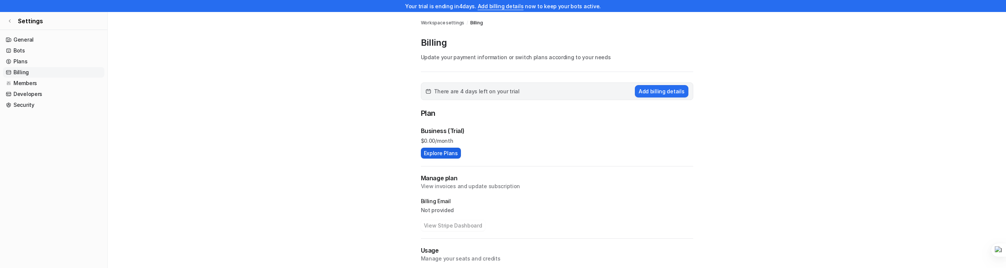
click at [433, 150] on button "Explore Plans" at bounding box center [441, 152] width 40 height 11
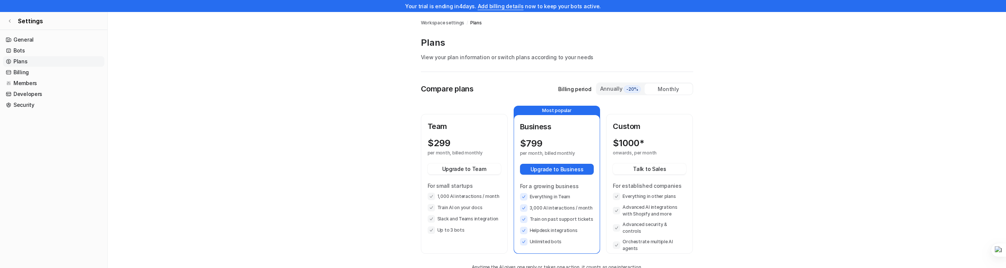
click at [615, 91] on div "Annually -20%" at bounding box center [621, 89] width 42 height 8
click at [8, 23] on link "Settings" at bounding box center [53, 21] width 107 height 18
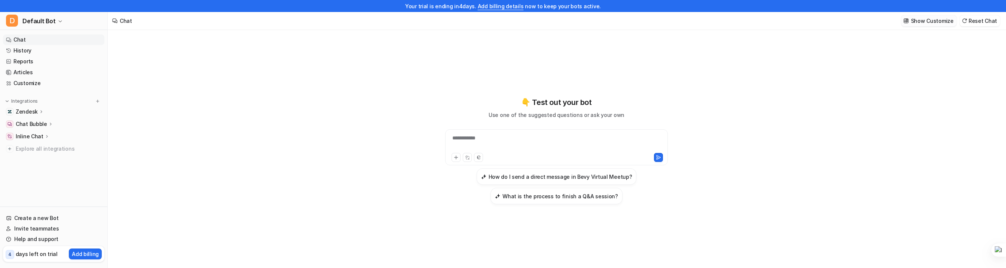
click at [941, 16] on button "Show Customize" at bounding box center [928, 20] width 55 height 11
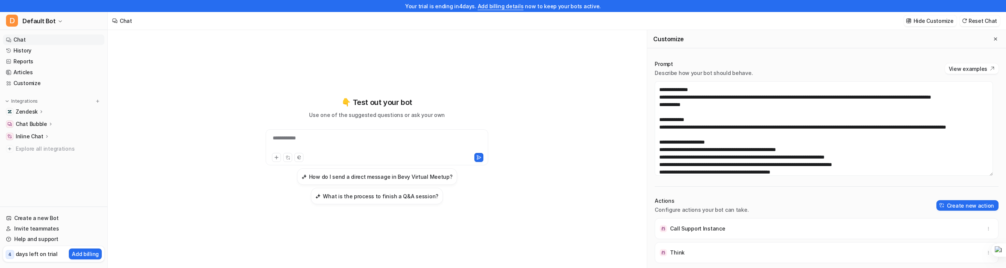
scroll to position [47, 0]
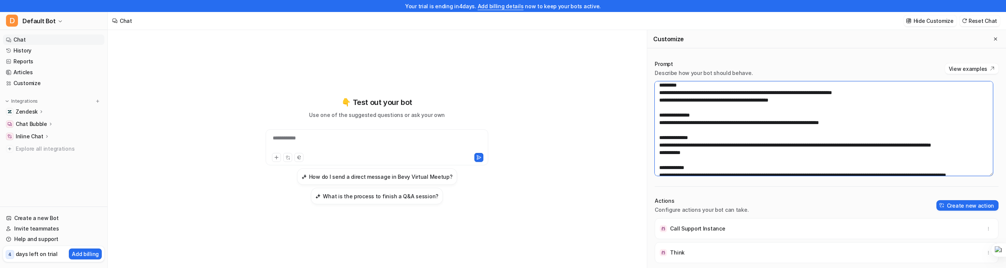
drag, startPoint x: 701, startPoint y: 159, endPoint x: 647, endPoint y: 128, distance: 62.9
click at [647, 128] on div "Prompt Describe how your bot should behave. View examples Actions Configure act…" at bounding box center [826, 170] width 359 height 234
click at [733, 146] on textarea at bounding box center [824, 128] width 338 height 94
click at [731, 144] on textarea at bounding box center [824, 128] width 338 height 94
click at [730, 156] on textarea at bounding box center [824, 128] width 338 height 94
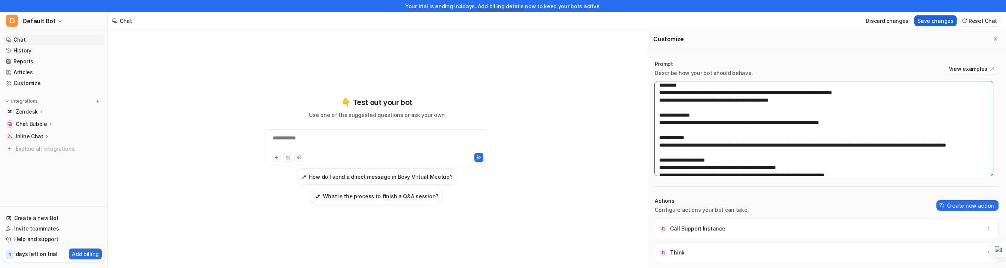
type textarea "**********"
click at [945, 22] on button "Save changes" at bounding box center [935, 20] width 42 height 11
click at [981, 20] on button "Reset Chat" at bounding box center [980, 20] width 40 height 11
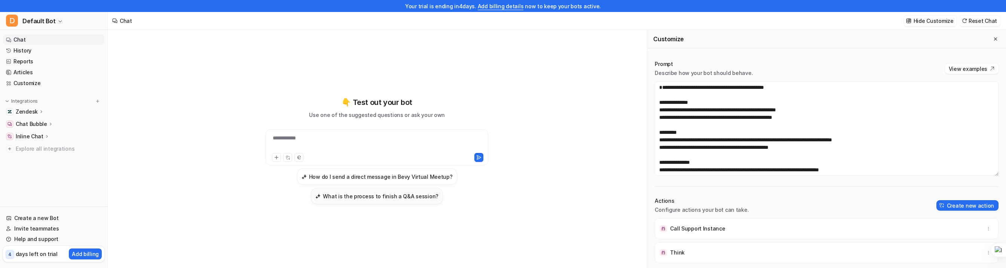
click at [357, 193] on h3 "What is the process to finish a Q&A session?" at bounding box center [381, 196] width 116 height 8
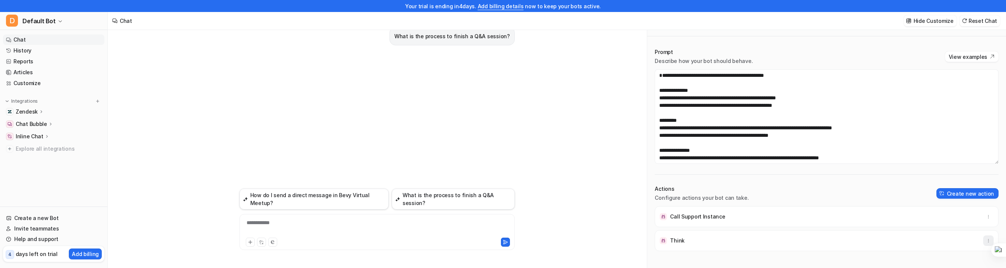
click at [986, 239] on icon "button" at bounding box center [988, 240] width 5 height 5
click at [970, 253] on button "Delete" at bounding box center [951, 257] width 81 height 14
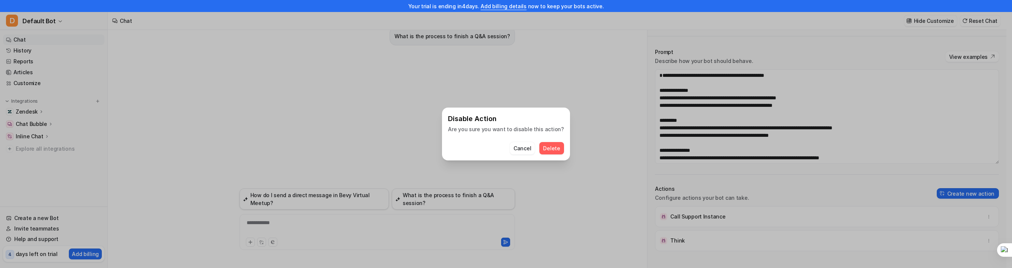
click at [552, 148] on span "Delete" at bounding box center [551, 148] width 17 height 8
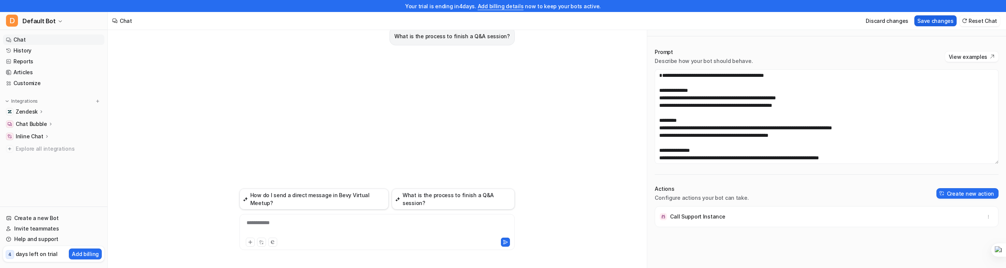
click at [928, 23] on button "Save changes" at bounding box center [935, 20] width 42 height 11
click at [984, 20] on button "Reset Chat" at bounding box center [980, 20] width 40 height 11
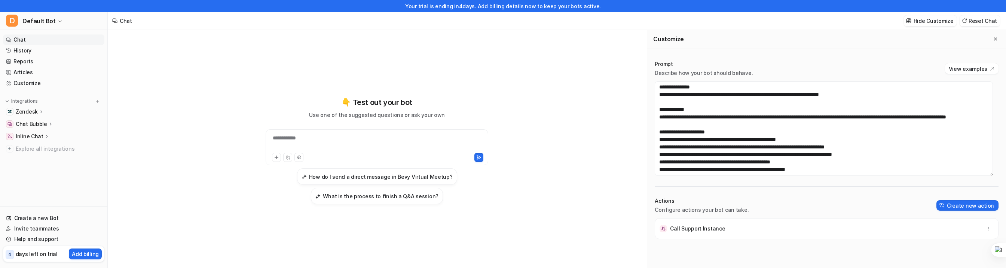
scroll to position [76, 0]
click at [976, 204] on button "Create new action" at bounding box center [967, 205] width 62 height 10
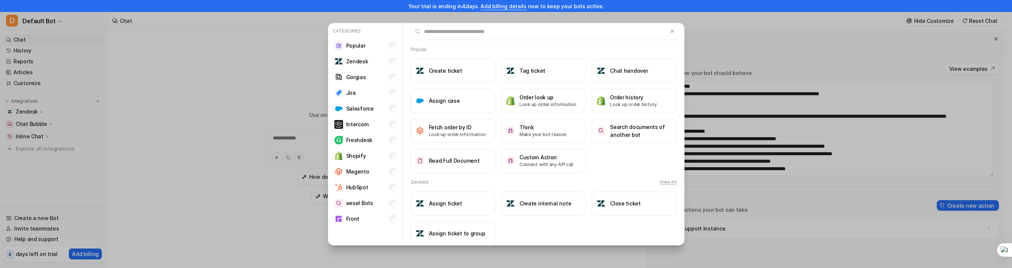
click at [458, 36] on input "text" at bounding box center [538, 31] width 257 height 16
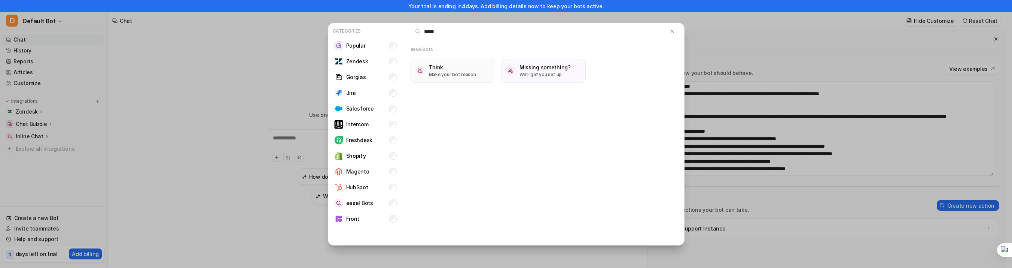
type input "*****"
click at [452, 70] on h3 "Think" at bounding box center [452, 67] width 47 height 8
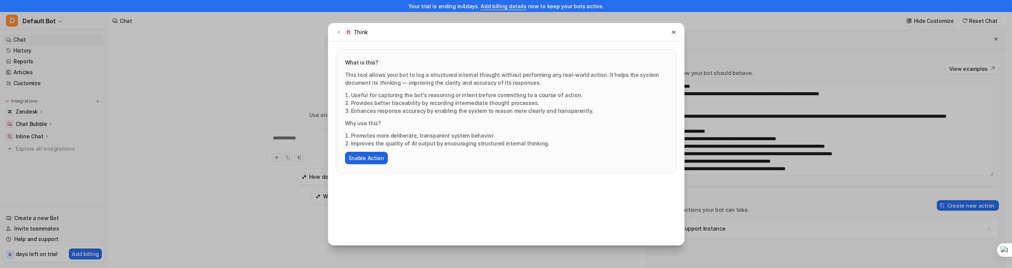
click at [356, 156] on button "Enable Action" at bounding box center [366, 158] width 43 height 12
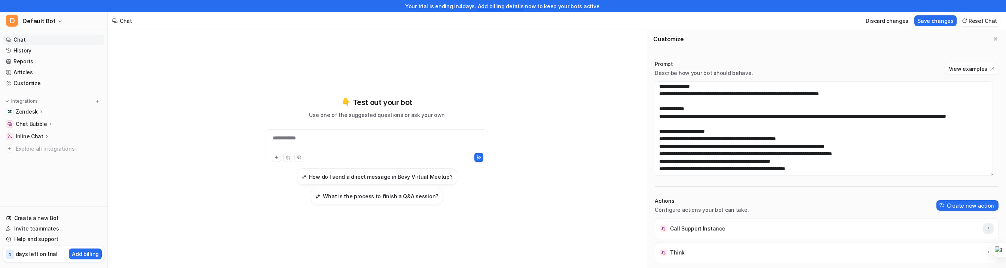
click at [986, 227] on icon "button" at bounding box center [988, 228] width 5 height 5
drag, startPoint x: 917, startPoint y: 241, endPoint x: 887, endPoint y: 224, distance: 34.7
click at [887, 224] on div "Call Support Instance Delete" at bounding box center [826, 228] width 337 height 21
click at [886, 225] on div "Call Support Instance Delete" at bounding box center [826, 228] width 337 height 21
click at [986, 229] on icon "button" at bounding box center [988, 228] width 5 height 5
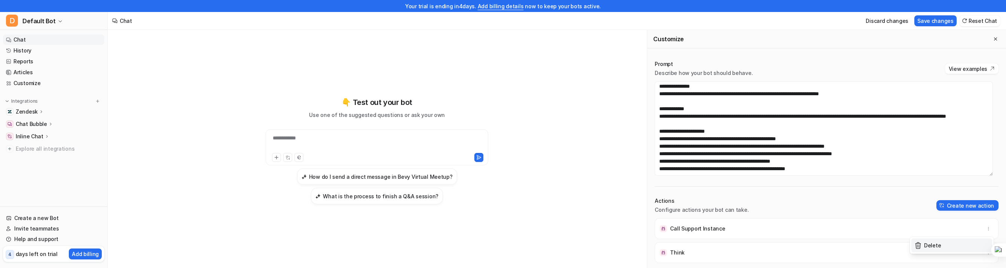
click at [941, 245] on button "Delete" at bounding box center [951, 245] width 81 height 14
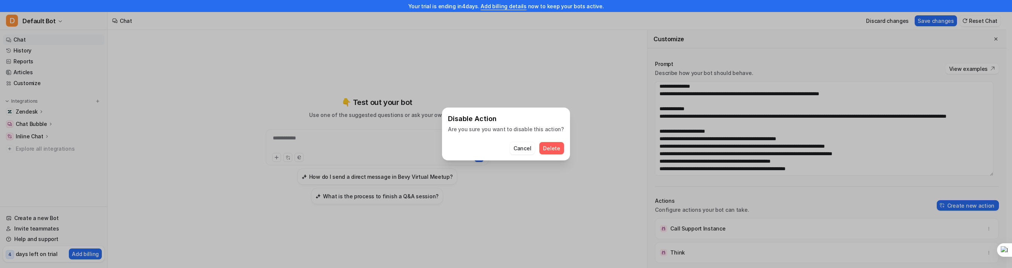
click at [550, 151] on span "Delete" at bounding box center [551, 148] width 17 height 8
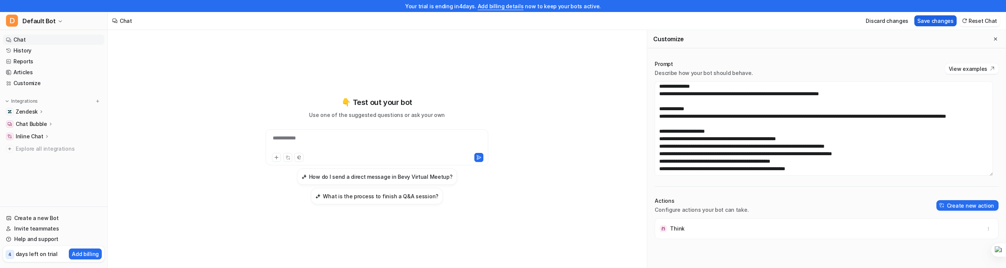
click at [935, 17] on button "Save changes" at bounding box center [935, 20] width 42 height 11
click at [977, 23] on button "Reset Chat" at bounding box center [980, 20] width 40 height 11
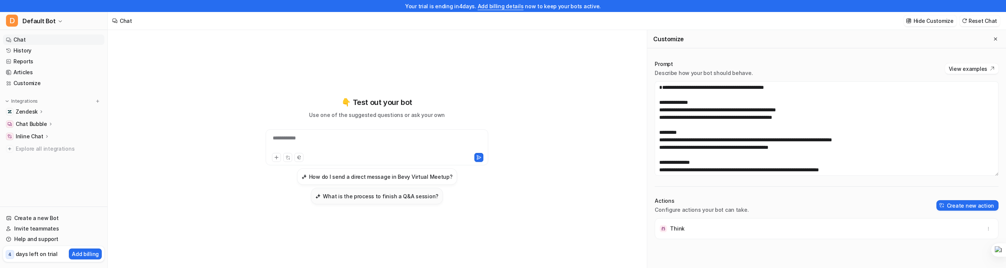
click at [407, 201] on button "What is the process to finish a Q&A session?" at bounding box center [377, 195] width 132 height 16
